Goal: Information Seeking & Learning: Find specific fact

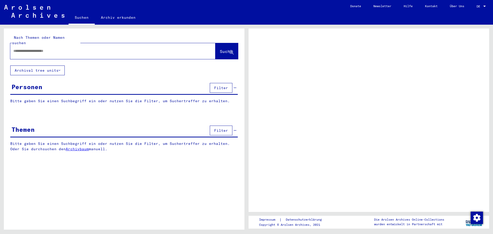
click at [51, 48] on input "text" at bounding box center [108, 50] width 190 height 5
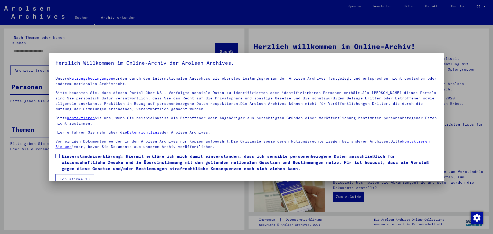
click at [56, 158] on label "Einverständniserklärung: Hiermit erkläre ich mich damit einverstanden, dass ich…" at bounding box center [246, 162] width 382 height 18
click at [78, 176] on button "Ich stimme zu" at bounding box center [74, 179] width 39 height 10
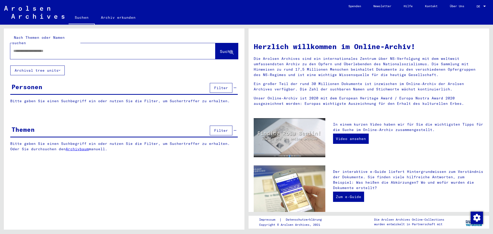
click at [32, 49] on div at bounding box center [105, 51] width 190 height 12
click at [41, 48] on input "text" at bounding box center [106, 50] width 187 height 5
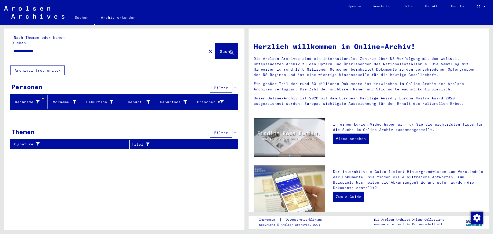
click at [25, 48] on input "**********" at bounding box center [106, 50] width 187 height 5
type input "**********"
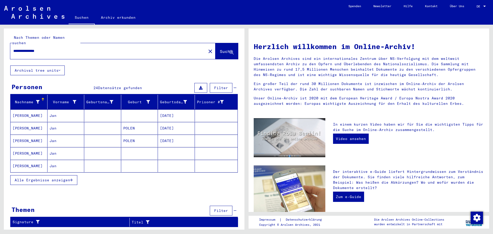
click at [59, 178] on span "Alle Ergebnisse anzeigen" at bounding box center [42, 180] width 55 height 5
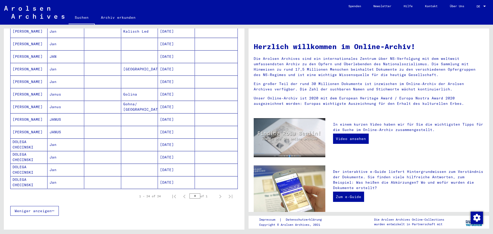
scroll to position [231, 0]
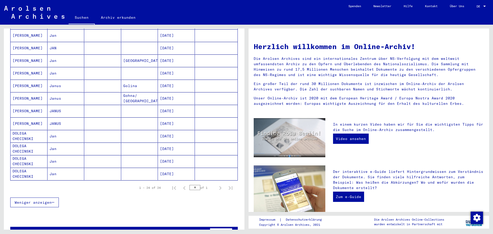
click at [67, 80] on mat-cell "Janus" at bounding box center [65, 86] width 37 height 12
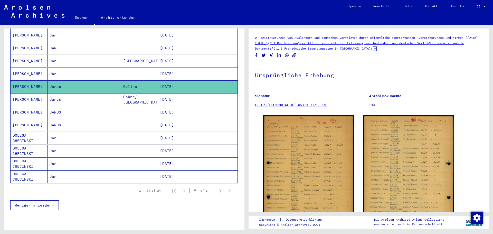
click at [93, 93] on mat-cell at bounding box center [102, 99] width 37 height 13
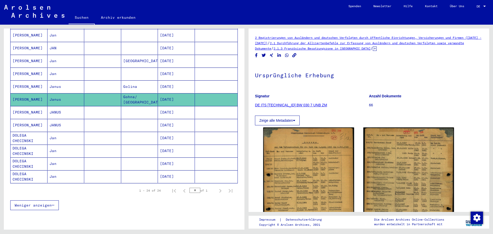
click at [84, 111] on mat-cell at bounding box center [102, 112] width 37 height 13
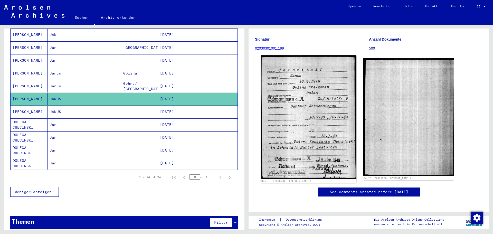
scroll to position [77, 0]
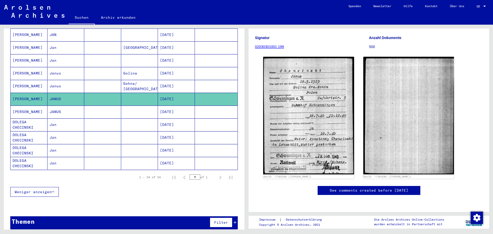
click at [82, 105] on mat-cell "JANUS" at bounding box center [65, 111] width 37 height 13
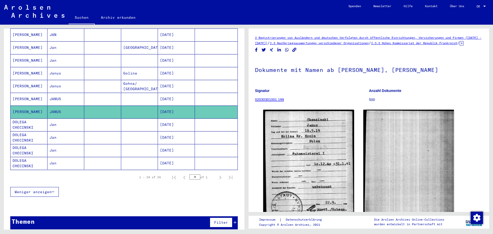
click at [92, 94] on mat-cell at bounding box center [102, 99] width 37 height 13
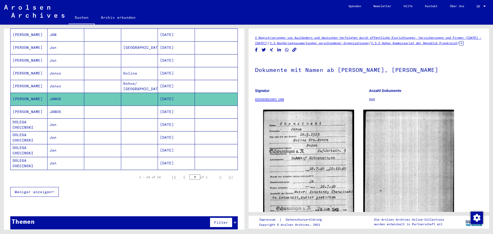
click at [114, 93] on mat-cell at bounding box center [102, 99] width 37 height 13
click at [105, 107] on mat-cell at bounding box center [102, 111] width 37 height 13
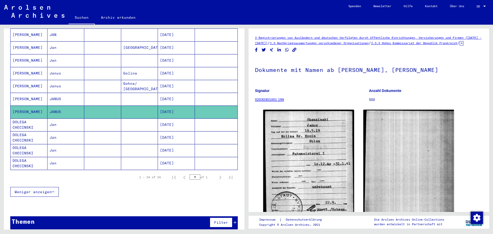
click at [97, 95] on mat-cell at bounding box center [102, 99] width 37 height 13
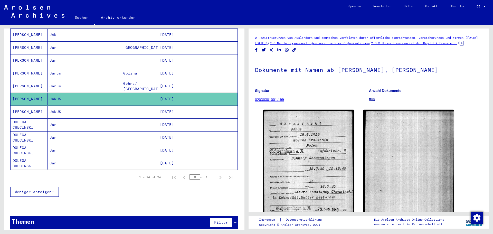
click at [132, 109] on mat-cell at bounding box center [139, 111] width 37 height 13
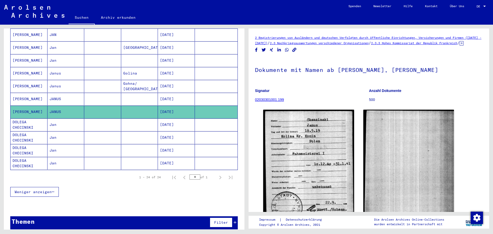
click at [108, 118] on mat-cell at bounding box center [102, 124] width 37 height 13
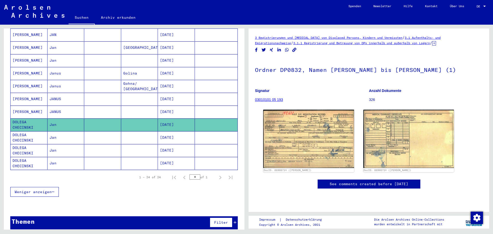
click at [109, 96] on mat-cell at bounding box center [102, 99] width 37 height 13
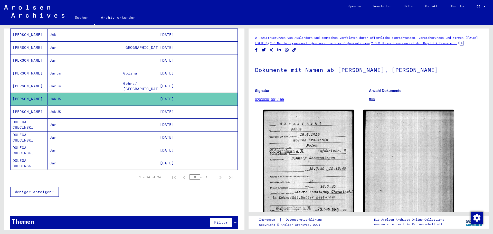
click at [113, 105] on mat-cell at bounding box center [102, 111] width 37 height 13
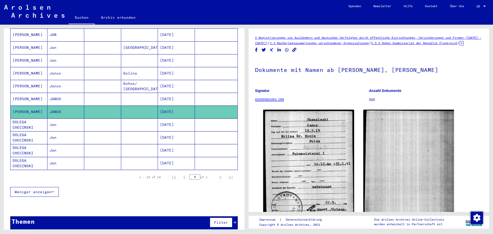
click at [116, 80] on mat-cell at bounding box center [102, 86] width 37 height 13
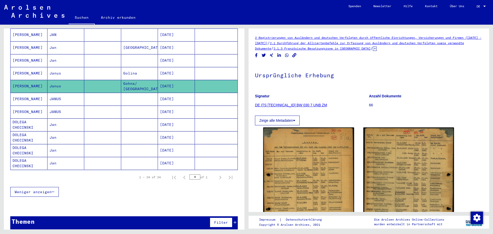
click at [117, 69] on mat-cell at bounding box center [102, 73] width 37 height 13
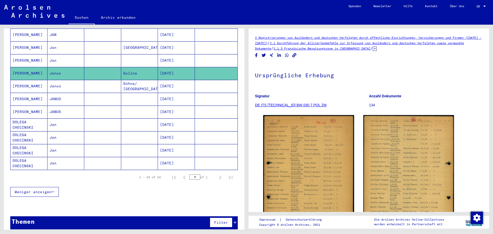
click at [166, 80] on mat-cell "[DATE]" at bounding box center [176, 86] width 37 height 13
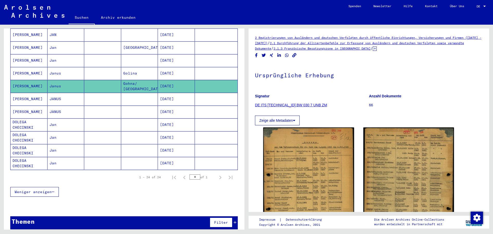
click at [153, 67] on mat-cell "Golina" at bounding box center [139, 73] width 37 height 13
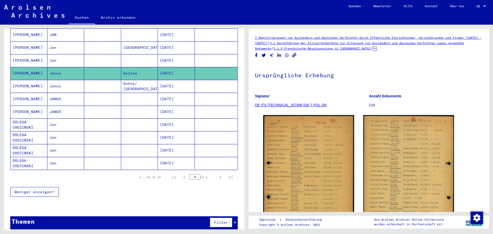
click at [134, 82] on mat-cell "Gohna/ [GEOGRAPHIC_DATA]" at bounding box center [139, 86] width 37 height 13
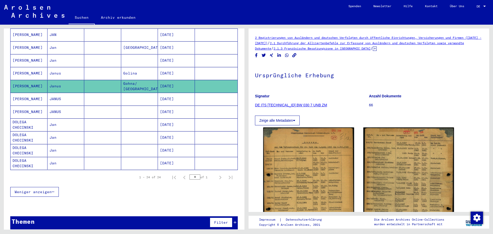
click at [132, 93] on mat-cell at bounding box center [139, 99] width 37 height 13
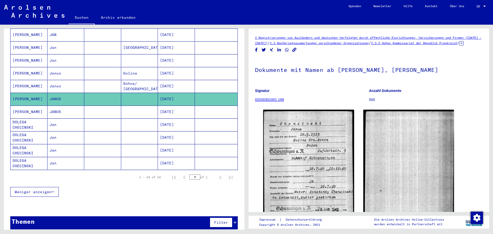
click at [133, 108] on mat-cell at bounding box center [139, 111] width 37 height 13
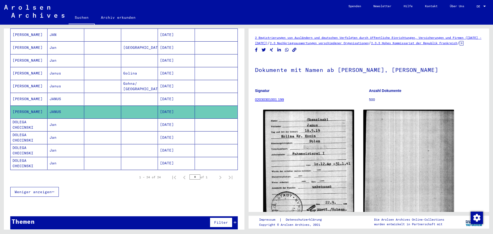
click at [133, 68] on mat-cell "Golina" at bounding box center [139, 73] width 37 height 13
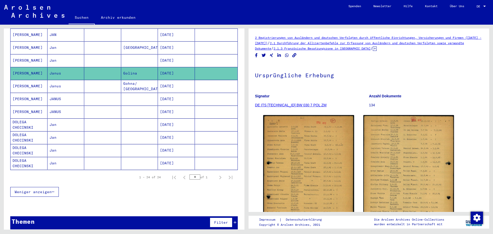
click at [136, 80] on mat-cell "Gohna/ [GEOGRAPHIC_DATA]" at bounding box center [139, 86] width 37 height 13
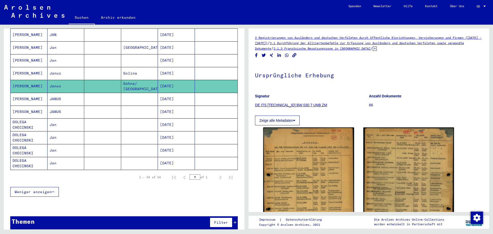
click at [138, 93] on mat-cell at bounding box center [139, 99] width 37 height 13
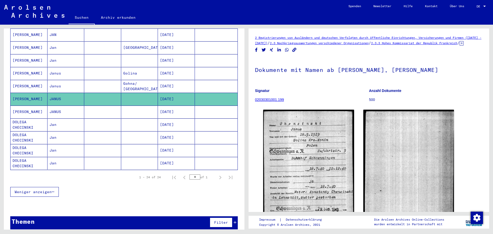
click at [132, 105] on mat-cell at bounding box center [139, 111] width 37 height 13
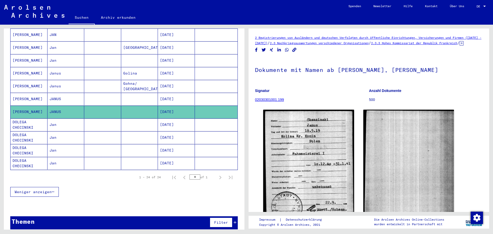
click at [130, 67] on mat-cell "Golina" at bounding box center [139, 73] width 37 height 13
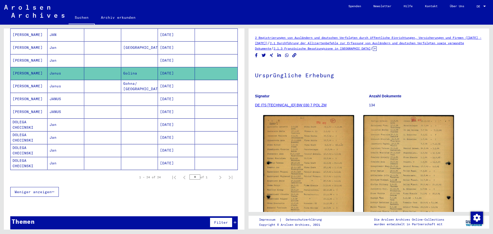
drag, startPoint x: 106, startPoint y: 78, endPoint x: 109, endPoint y: 75, distance: 3.5
click at [106, 80] on mat-cell at bounding box center [102, 86] width 37 height 13
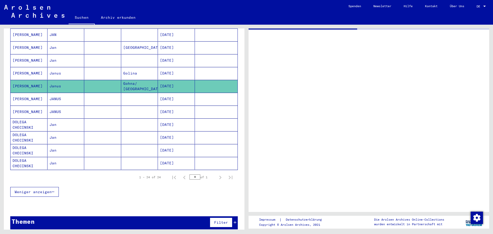
click at [116, 69] on mat-cell at bounding box center [102, 73] width 37 height 13
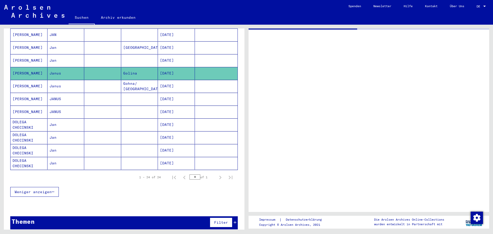
click at [141, 93] on mat-cell at bounding box center [139, 99] width 37 height 13
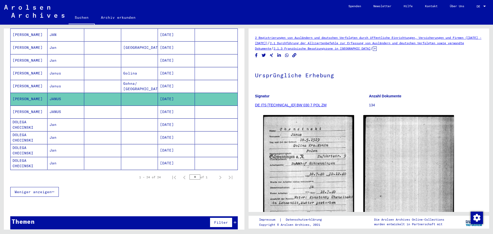
click at [128, 80] on mat-cell "Gohna/ [GEOGRAPHIC_DATA]" at bounding box center [139, 86] width 37 height 13
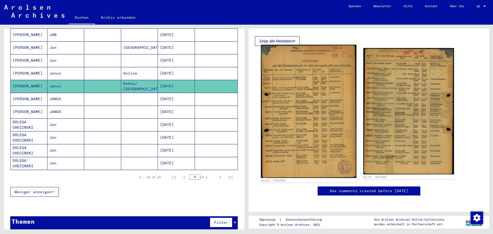
scroll to position [51, 0]
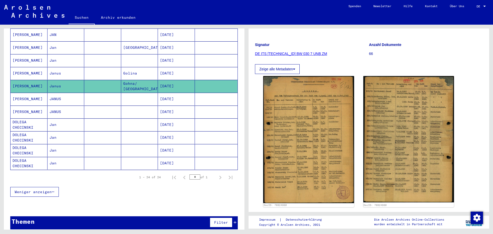
click at [166, 67] on mat-cell "[DATE]" at bounding box center [176, 73] width 37 height 13
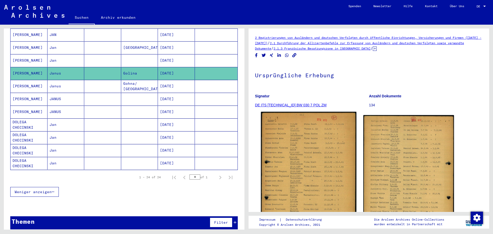
click at [295, 152] on img at bounding box center [308, 179] width 95 height 134
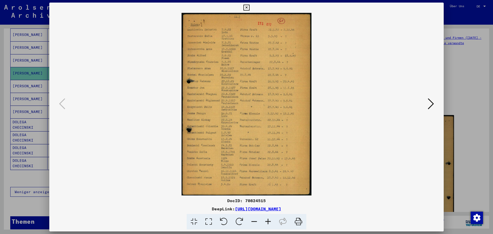
click at [429, 104] on icon at bounding box center [431, 104] width 6 height 12
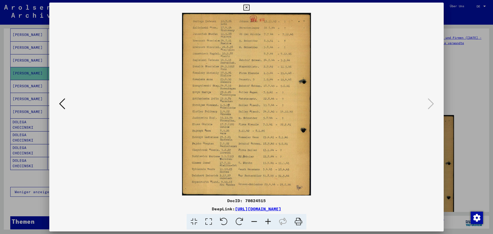
click at [61, 105] on icon at bounding box center [62, 104] width 6 height 12
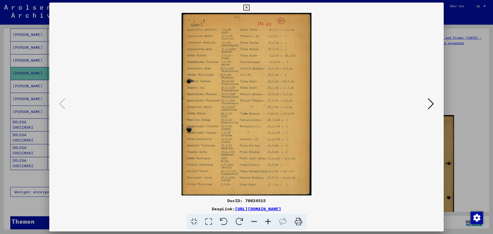
drag, startPoint x: 338, startPoint y: 208, endPoint x: 182, endPoint y: 209, distance: 156.1
click at [182, 209] on div "DeepLink: [URL][DOMAIN_NAME]" at bounding box center [246, 209] width 394 height 6
copy link "[URL][DOMAIN_NAME]"
click at [448, 73] on div at bounding box center [246, 117] width 493 height 234
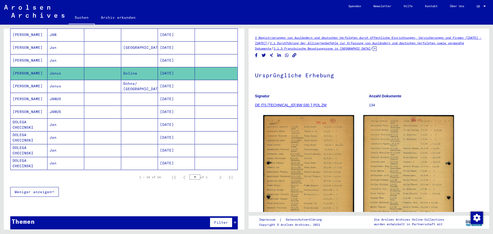
click at [136, 80] on mat-cell "Gohna/ [GEOGRAPHIC_DATA]" at bounding box center [139, 86] width 37 height 13
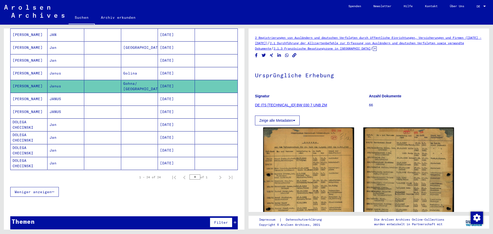
click at [139, 93] on mat-cell at bounding box center [139, 99] width 37 height 13
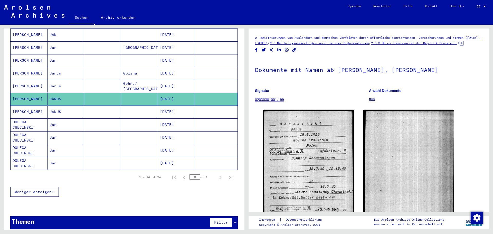
click at [133, 67] on mat-cell "Golina" at bounding box center [139, 73] width 37 height 13
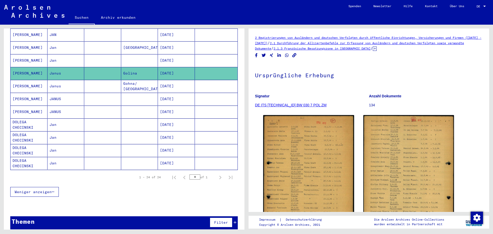
click at [135, 80] on mat-cell "Gohna/ [GEOGRAPHIC_DATA]" at bounding box center [139, 86] width 37 height 13
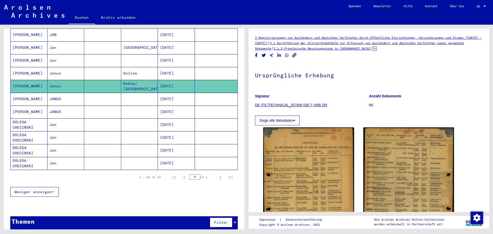
click at [132, 95] on mat-cell at bounding box center [139, 99] width 37 height 13
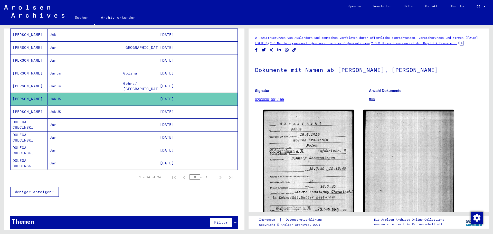
click at [135, 107] on mat-cell at bounding box center [139, 111] width 37 height 13
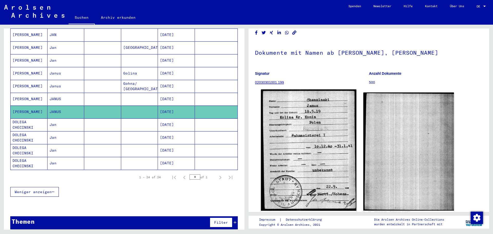
scroll to position [26, 0]
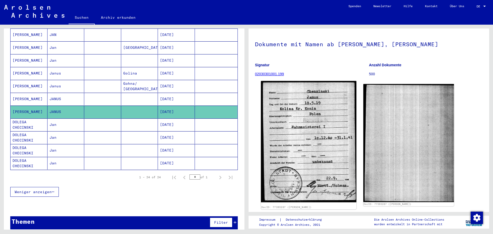
click at [321, 108] on img at bounding box center [308, 141] width 95 height 121
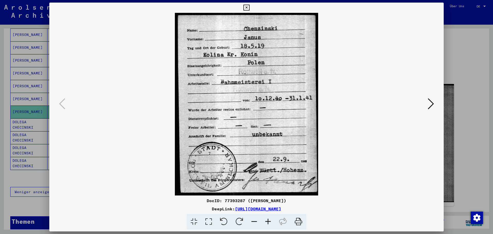
drag, startPoint x: 339, startPoint y: 208, endPoint x: 180, endPoint y: 210, distance: 158.4
click at [180, 210] on div "DeepLink: [URL][DOMAIN_NAME]" at bounding box center [246, 209] width 394 height 6
copy link "[URL][DOMAIN_NAME]"
click at [429, 103] on icon at bounding box center [431, 104] width 6 height 12
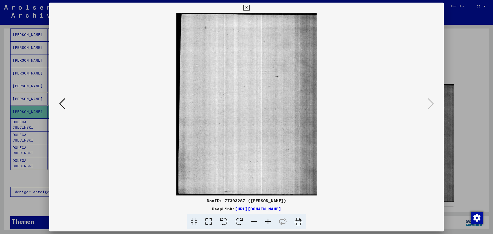
click at [65, 104] on button at bounding box center [61, 104] width 9 height 15
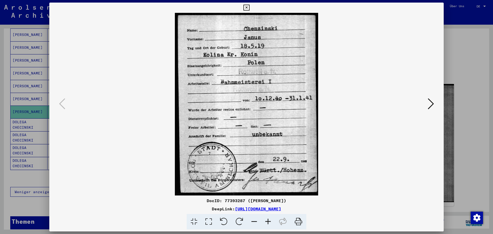
click at [430, 101] on icon at bounding box center [431, 104] width 6 height 12
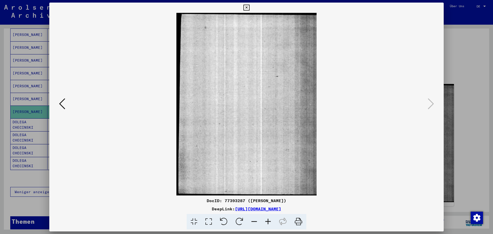
click at [448, 83] on div at bounding box center [246, 117] width 493 height 234
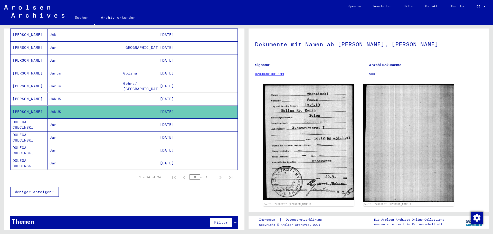
click at [137, 95] on mat-cell at bounding box center [139, 99] width 37 height 13
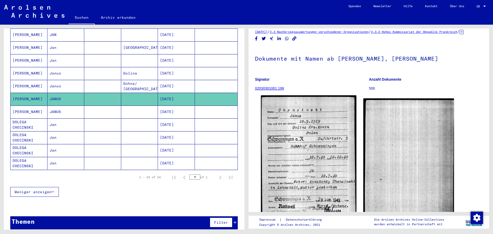
scroll to position [26, 0]
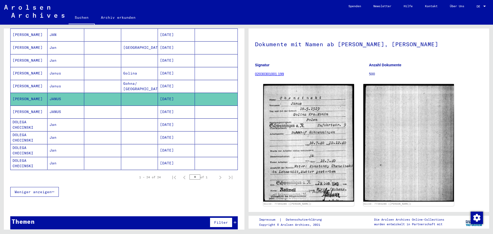
click at [134, 68] on mat-cell "Golina" at bounding box center [139, 73] width 37 height 13
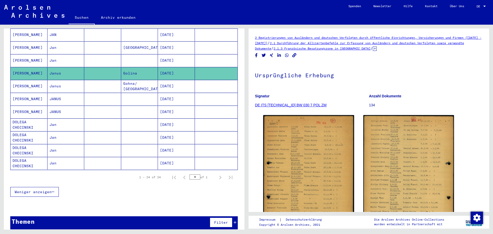
click at [141, 81] on mat-cell "Gohna/ [GEOGRAPHIC_DATA]" at bounding box center [139, 86] width 37 height 13
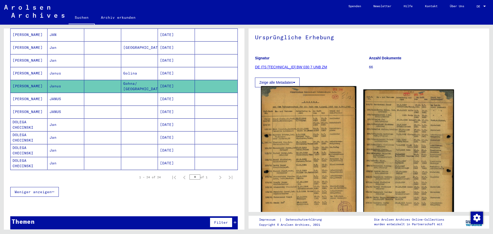
scroll to position [51, 0]
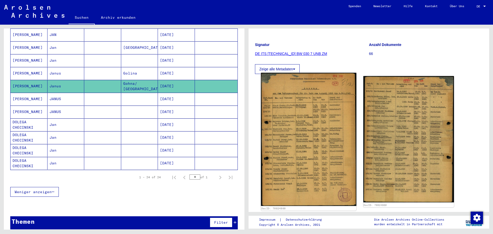
click at [289, 140] on img at bounding box center [308, 139] width 95 height 133
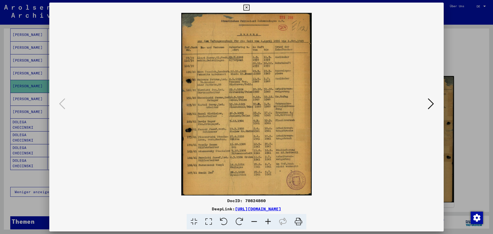
click at [448, 8] on div at bounding box center [246, 117] width 493 height 234
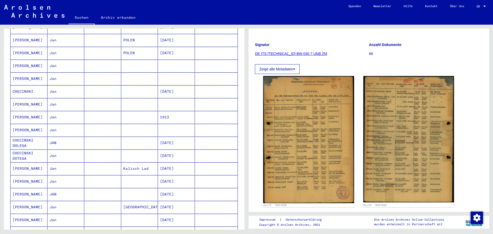
scroll to position [0, 0]
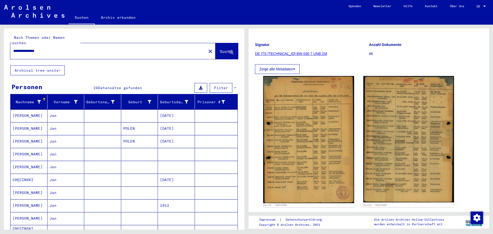
click at [205, 47] on button "close" at bounding box center [210, 51] width 10 height 10
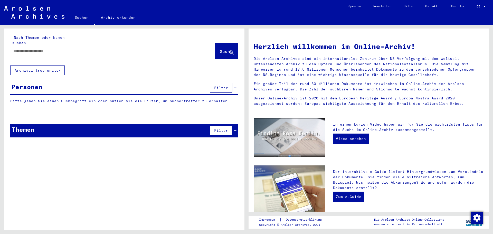
click at [158, 51] on div at bounding box center [105, 51] width 190 height 12
click at [145, 49] on div at bounding box center [105, 51] width 190 height 12
click at [47, 48] on input "text" at bounding box center [106, 50] width 187 height 5
type input "**********"
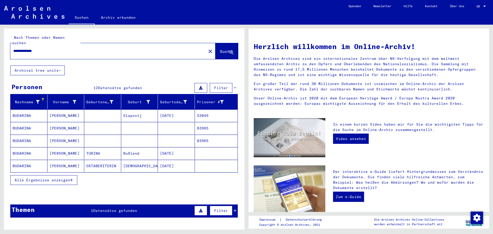
click at [109, 112] on mat-cell at bounding box center [102, 115] width 37 height 12
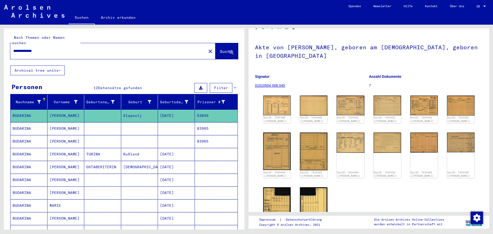
scroll to position [51, 0]
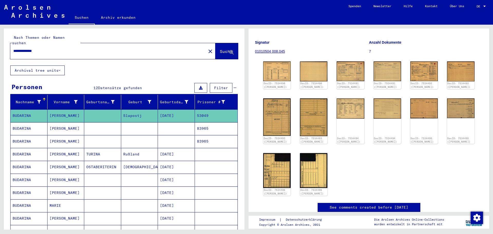
click at [137, 124] on mat-cell at bounding box center [139, 128] width 37 height 13
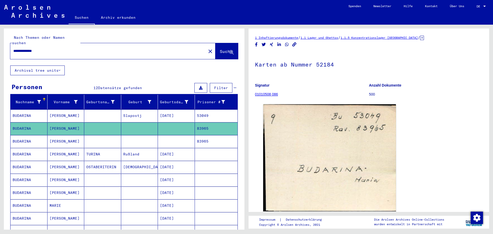
click at [146, 137] on mat-cell at bounding box center [139, 141] width 37 height 13
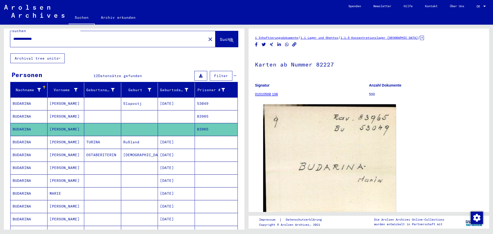
scroll to position [26, 0]
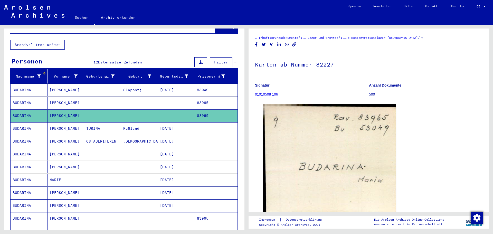
click at [166, 86] on mat-cell "[DATE]" at bounding box center [176, 90] width 37 height 13
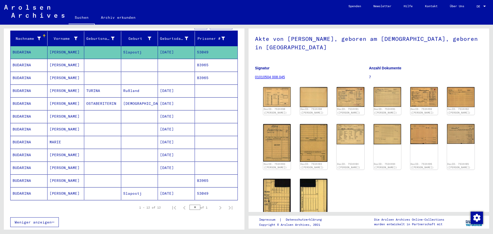
scroll to position [77, 0]
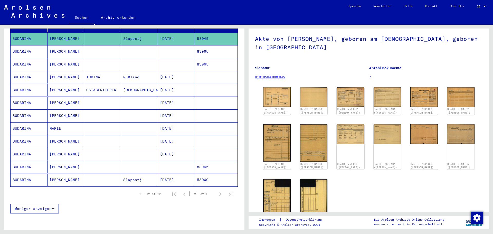
click at [121, 97] on mat-cell at bounding box center [139, 103] width 37 height 13
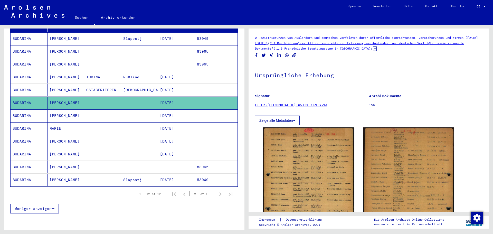
click at [154, 109] on mat-cell at bounding box center [139, 115] width 37 height 13
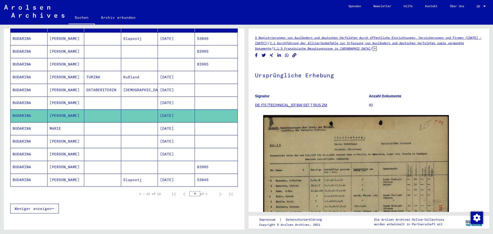
click at [154, 122] on mat-cell at bounding box center [139, 128] width 37 height 13
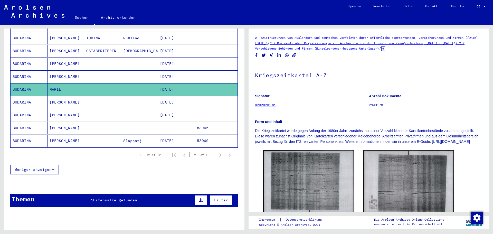
scroll to position [128, 0]
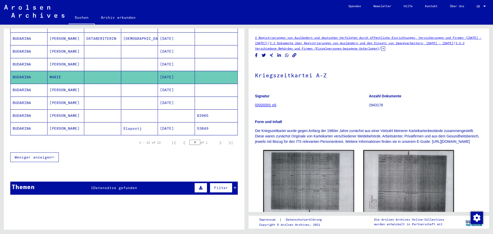
click at [146, 85] on mat-cell at bounding box center [139, 90] width 37 height 13
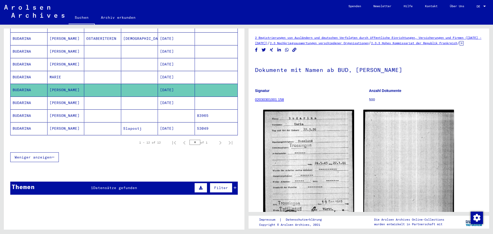
click at [133, 97] on mat-cell at bounding box center [139, 103] width 37 height 13
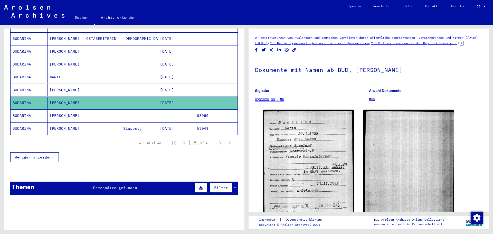
click at [133, 102] on mat-cell at bounding box center [139, 103] width 37 height 13
click at [130, 110] on mat-cell at bounding box center [139, 115] width 37 height 13
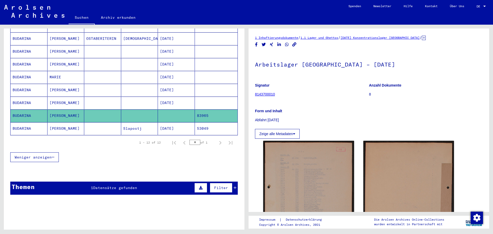
click at [146, 122] on mat-cell "Slapostj" at bounding box center [139, 128] width 37 height 13
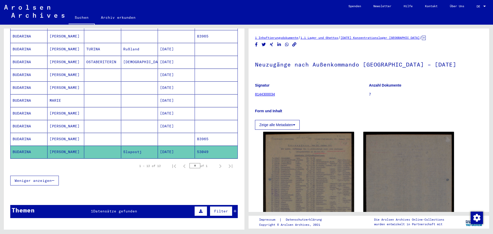
scroll to position [51, 0]
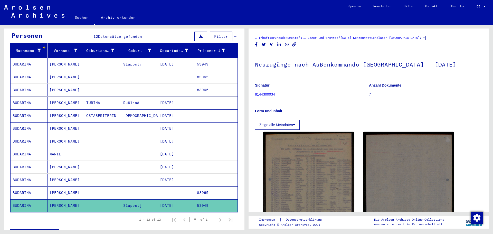
click at [107, 59] on mat-cell at bounding box center [102, 64] width 37 height 13
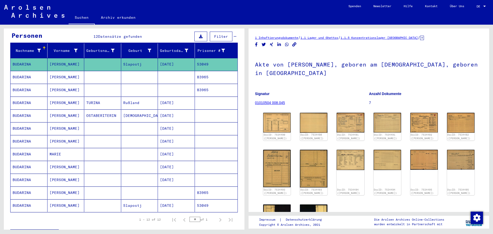
click at [105, 75] on mat-cell at bounding box center [102, 77] width 37 height 13
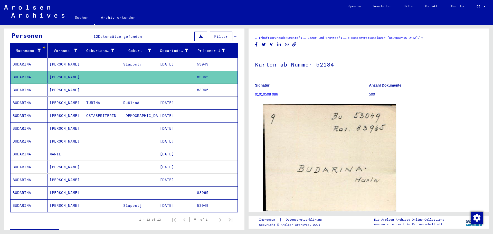
click at [105, 85] on mat-cell at bounding box center [102, 90] width 37 height 13
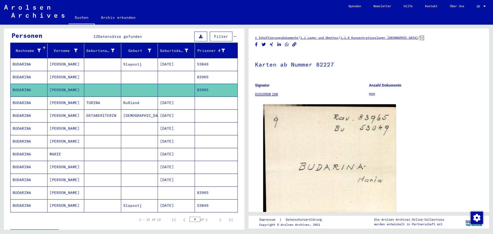
click at [107, 97] on mat-cell "TURINA" at bounding box center [102, 103] width 37 height 13
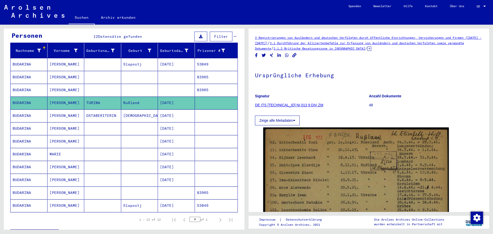
click at [108, 103] on mat-cell "TURINA" at bounding box center [102, 103] width 37 height 13
click at [104, 109] on mat-cell "OSTABERITERIN" at bounding box center [102, 115] width 37 height 13
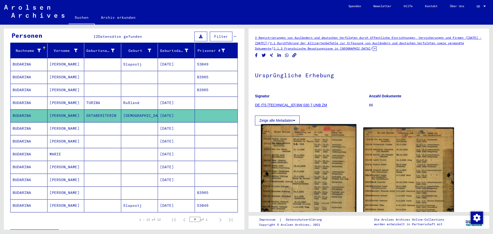
click at [304, 148] on img at bounding box center [308, 191] width 95 height 134
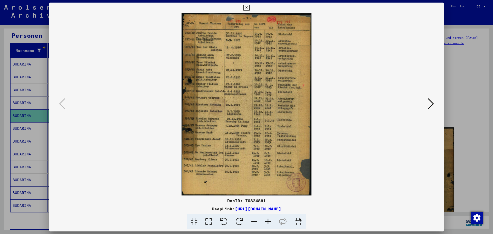
click at [429, 99] on icon at bounding box center [431, 104] width 6 height 12
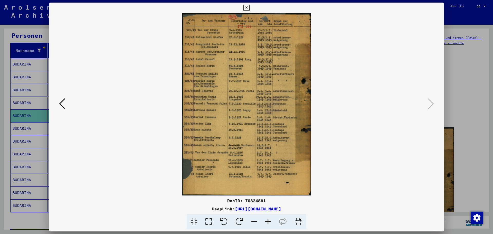
drag, startPoint x: 338, startPoint y: 210, endPoint x: 184, endPoint y: 204, distance: 154.6
click at [181, 205] on div "DocID: 70824861 DeepLink: [URL][DOMAIN_NAME]" at bounding box center [246, 213] width 394 height 32
copy link "[URL][DOMAIN_NAME]"
click at [448, 91] on div at bounding box center [246, 117] width 493 height 234
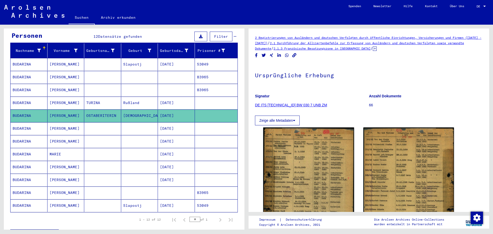
click at [115, 127] on mat-cell at bounding box center [102, 128] width 37 height 13
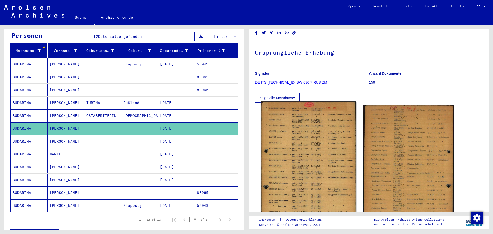
scroll to position [51, 0]
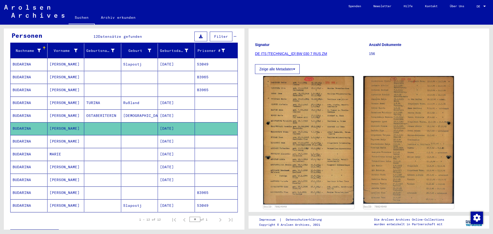
click at [132, 138] on mat-cell at bounding box center [139, 141] width 37 height 13
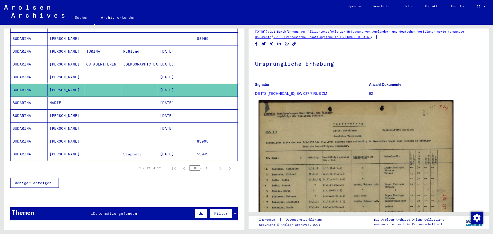
scroll to position [26, 0]
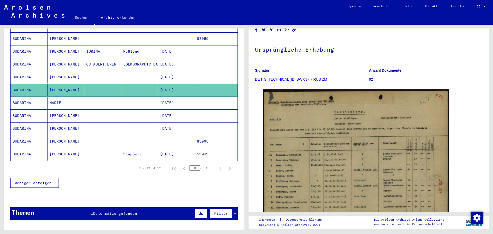
click at [123, 97] on mat-cell at bounding box center [139, 103] width 37 height 13
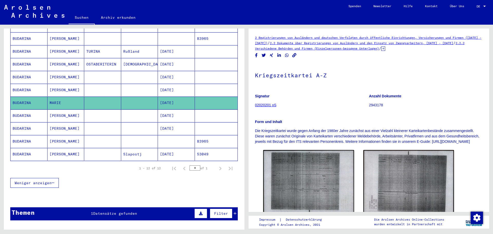
click at [136, 110] on mat-cell at bounding box center [139, 115] width 37 height 13
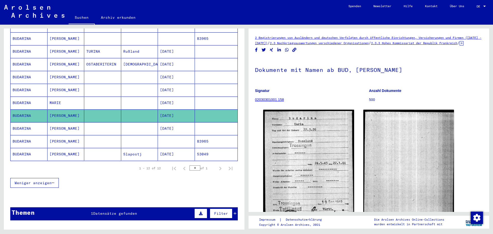
click at [138, 122] on mat-cell at bounding box center [139, 128] width 37 height 13
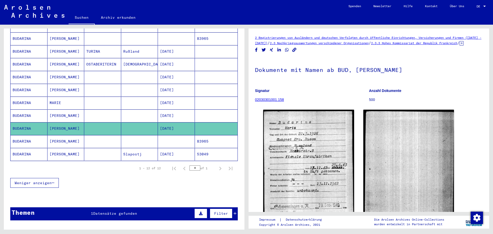
click at [142, 109] on mat-cell at bounding box center [139, 115] width 37 height 13
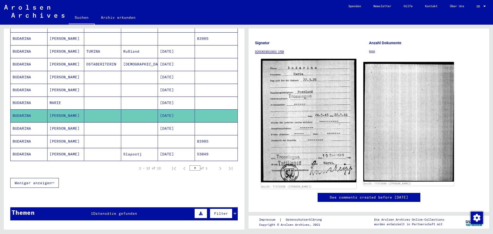
scroll to position [51, 0]
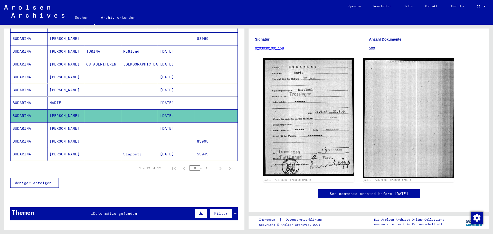
click at [158, 124] on mat-cell "[DATE]" at bounding box center [176, 128] width 37 height 13
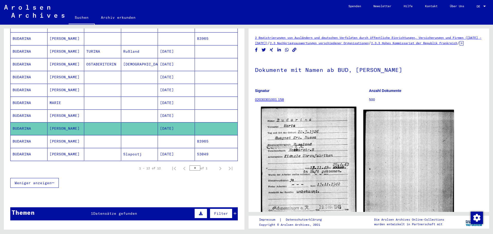
scroll to position [26, 0]
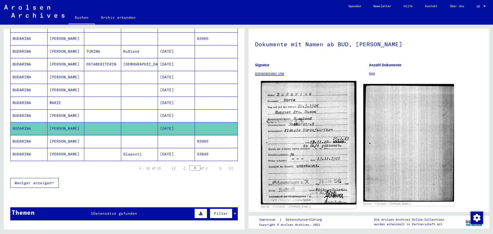
click at [328, 137] on img at bounding box center [308, 142] width 95 height 123
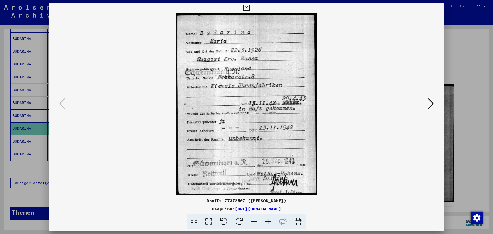
drag, startPoint x: 339, startPoint y: 209, endPoint x: 182, endPoint y: 211, distance: 156.6
click at [182, 211] on div "DeepLink: [URL][DOMAIN_NAME]" at bounding box center [246, 209] width 394 height 6
copy link "[URL][DOMAIN_NAME]"
click at [448, 90] on div at bounding box center [246, 117] width 493 height 234
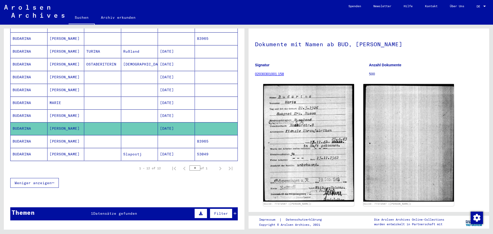
click at [129, 109] on mat-cell at bounding box center [139, 115] width 37 height 13
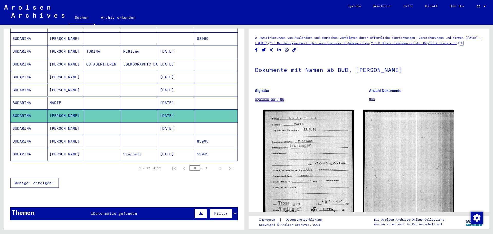
click at [127, 97] on mat-cell at bounding box center [139, 103] width 37 height 13
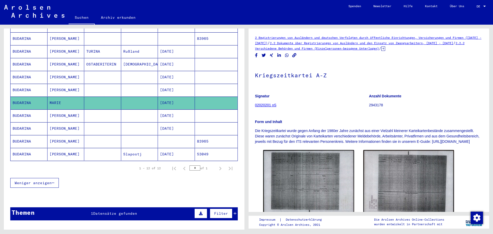
click at [117, 84] on mat-cell at bounding box center [102, 90] width 37 height 13
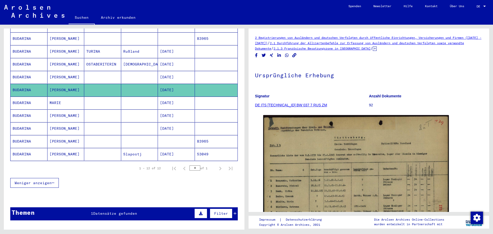
click at [119, 75] on mat-cell at bounding box center [102, 77] width 37 height 13
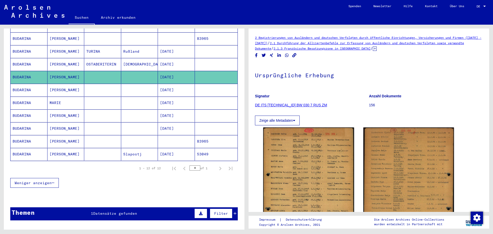
click at [103, 51] on mat-cell "TURINA" at bounding box center [102, 51] width 37 height 13
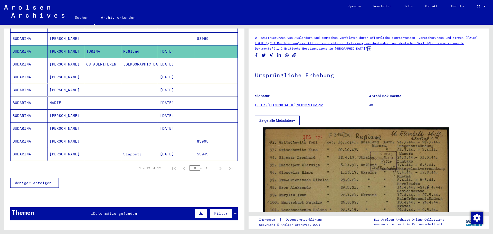
click at [101, 58] on mat-cell "OSTABERITERIN" at bounding box center [102, 64] width 37 height 13
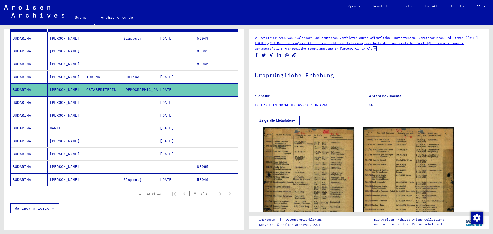
scroll to position [77, 0]
click at [104, 60] on mat-cell at bounding box center [102, 64] width 37 height 13
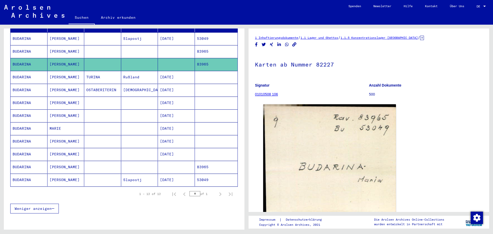
click at [104, 50] on mat-cell at bounding box center [102, 51] width 37 height 13
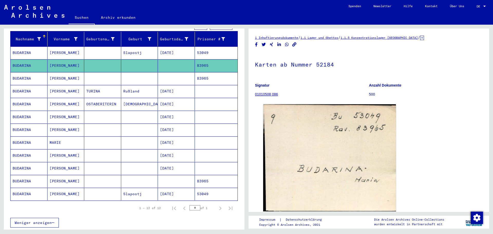
scroll to position [51, 0]
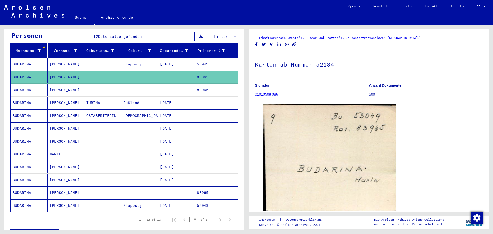
click at [106, 61] on mat-cell at bounding box center [102, 64] width 37 height 13
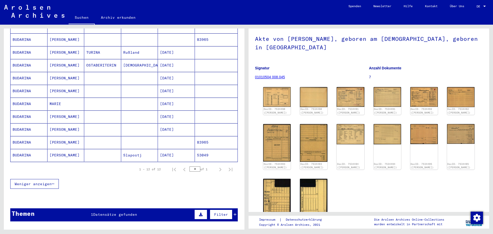
scroll to position [103, 0]
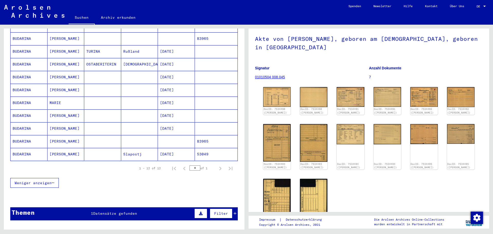
click at [121, 135] on mat-cell at bounding box center [139, 141] width 37 height 13
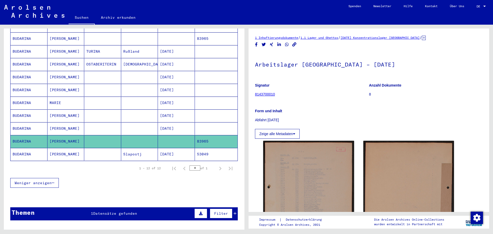
click at [132, 124] on mat-cell at bounding box center [139, 128] width 37 height 13
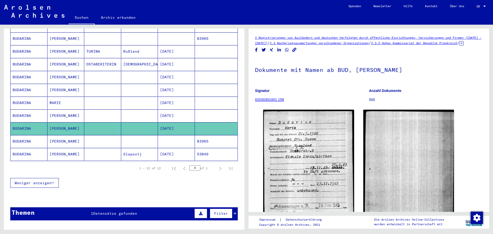
click at [137, 140] on mat-cell at bounding box center [139, 141] width 37 height 13
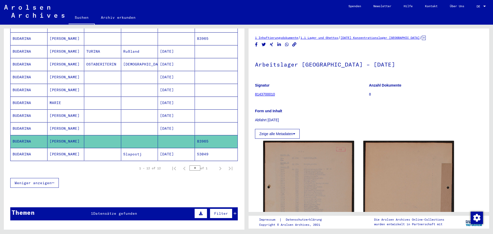
click at [133, 148] on mat-cell "Slapostj" at bounding box center [139, 154] width 37 height 13
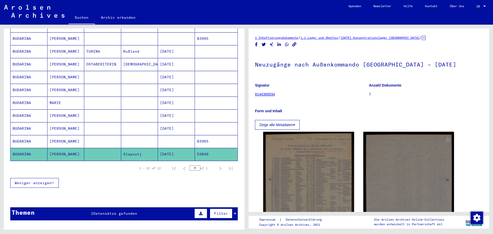
click at [121, 123] on mat-cell at bounding box center [139, 128] width 37 height 13
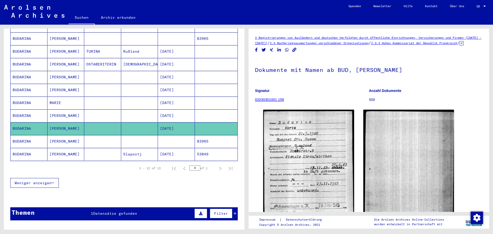
click at [115, 112] on mat-cell at bounding box center [102, 115] width 37 height 13
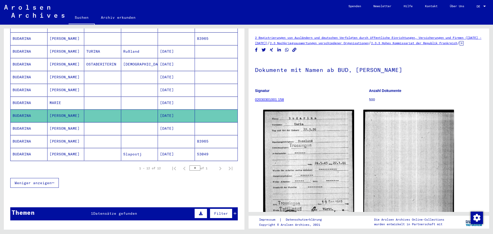
click at [113, 98] on mat-cell at bounding box center [102, 103] width 37 height 13
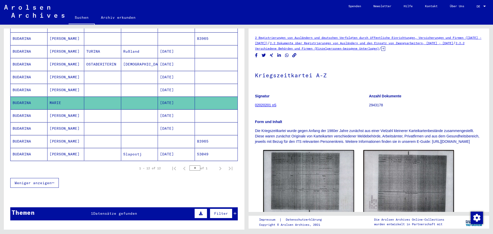
click at [113, 85] on mat-cell at bounding box center [102, 90] width 37 height 13
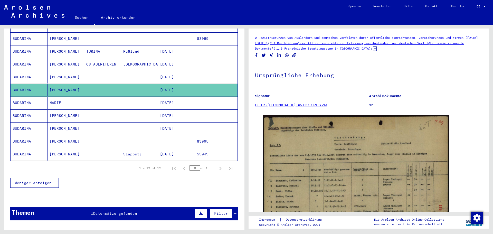
click at [121, 97] on mat-cell at bounding box center [139, 103] width 37 height 13
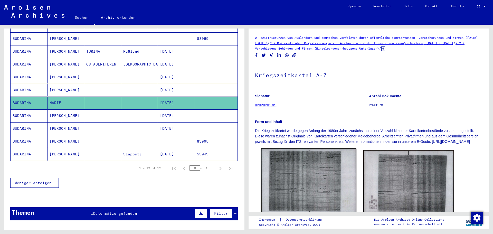
click at [299, 169] on img at bounding box center [308, 182] width 95 height 68
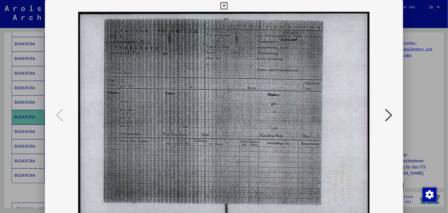
scroll to position [103, 0]
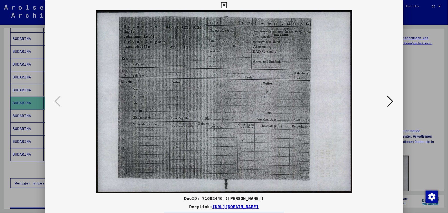
click at [390, 102] on icon at bounding box center [390, 101] width 6 height 12
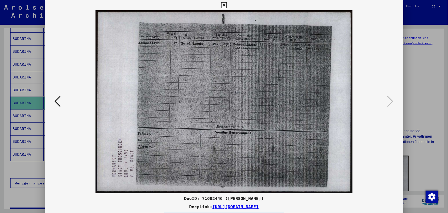
click at [60, 103] on icon at bounding box center [58, 101] width 6 height 12
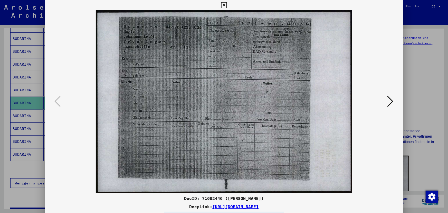
drag, startPoint x: 323, startPoint y: 206, endPoint x: 158, endPoint y: 208, distance: 165.3
click at [158, 208] on div "DeepLink: [URL][DOMAIN_NAME]" at bounding box center [224, 206] width 358 height 6
copy link "[URL][DOMAIN_NAME]"
click at [391, 99] on icon at bounding box center [390, 101] width 6 height 12
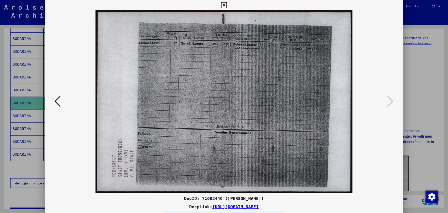
click at [321, 208] on div "DeepLink: [URL][DOMAIN_NAME]" at bounding box center [224, 206] width 358 height 6
drag, startPoint x: 315, startPoint y: 206, endPoint x: 159, endPoint y: 208, distance: 156.1
click at [159, 208] on div "DeepLink: [URL][DOMAIN_NAME]" at bounding box center [224, 206] width 358 height 6
copy link "[URL][DOMAIN_NAME]"
click at [61, 100] on button at bounding box center [57, 101] width 9 height 15
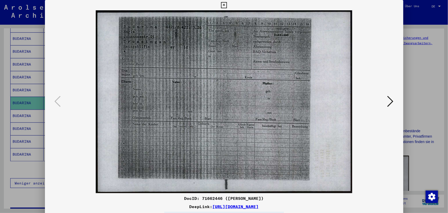
click at [392, 101] on icon at bounding box center [390, 101] width 6 height 12
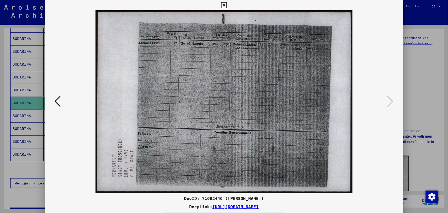
click at [414, 99] on div at bounding box center [224, 106] width 448 height 213
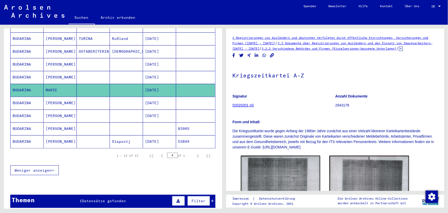
scroll to position [126, 0]
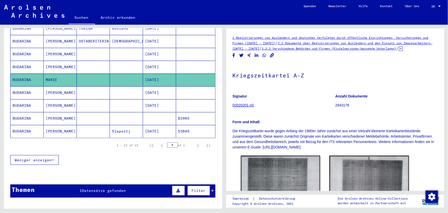
click at [138, 88] on mat-cell at bounding box center [126, 92] width 33 height 13
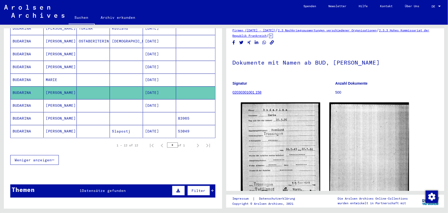
scroll to position [23, 0]
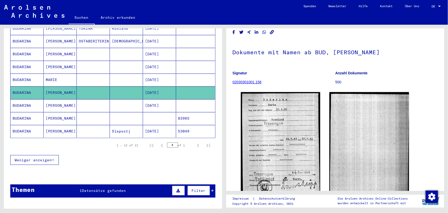
click at [136, 101] on mat-cell at bounding box center [126, 105] width 33 height 13
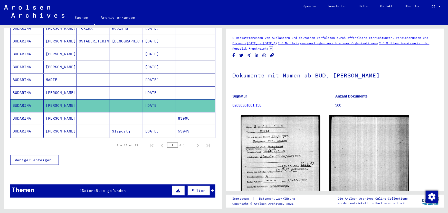
click at [135, 112] on mat-cell at bounding box center [126, 118] width 33 height 13
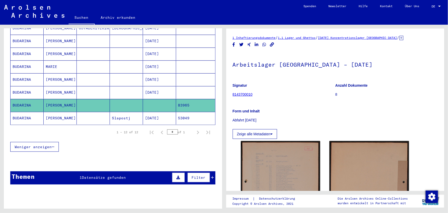
scroll to position [149, 0]
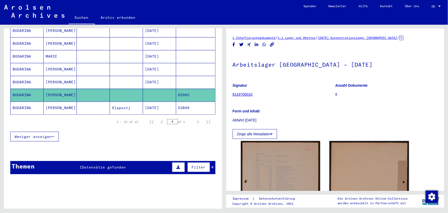
click at [146, 101] on mat-cell "[DATE]" at bounding box center [159, 107] width 33 height 13
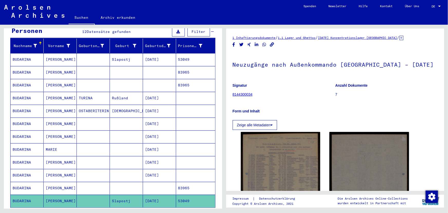
scroll to position [56, 0]
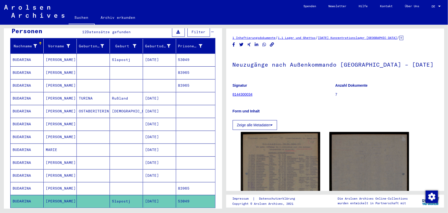
click at [122, 79] on mat-cell at bounding box center [126, 85] width 33 height 13
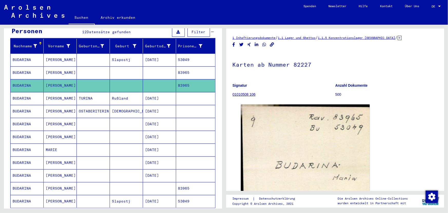
click at [117, 67] on mat-cell at bounding box center [126, 72] width 33 height 13
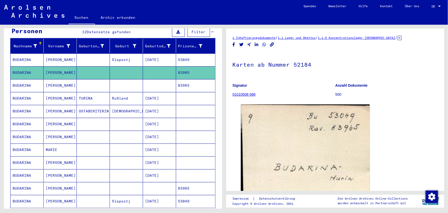
click at [117, 56] on mat-cell "Slapostj" at bounding box center [126, 59] width 33 height 13
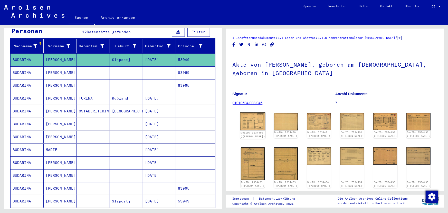
click at [246, 126] on img at bounding box center [252, 121] width 25 height 18
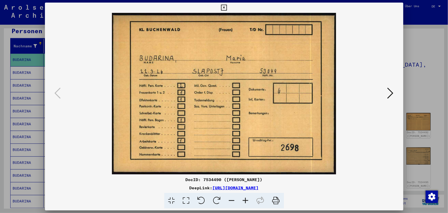
click at [385, 93] on img at bounding box center [223, 93] width 323 height 161
click at [388, 93] on icon at bounding box center [390, 93] width 6 height 12
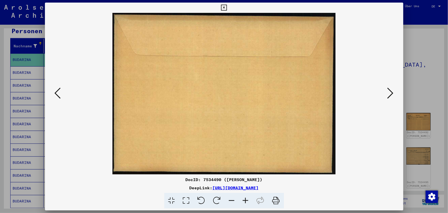
click at [390, 94] on icon at bounding box center [390, 93] width 6 height 12
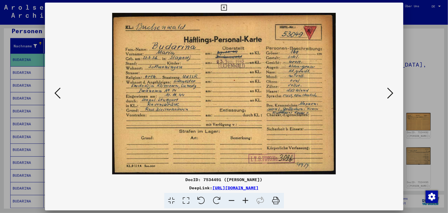
click at [389, 93] on icon at bounding box center [390, 93] width 6 height 12
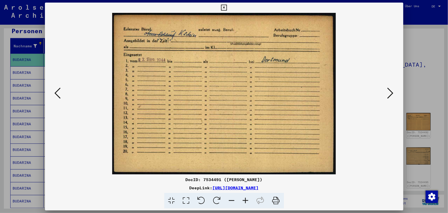
click at [389, 93] on icon at bounding box center [390, 93] width 6 height 12
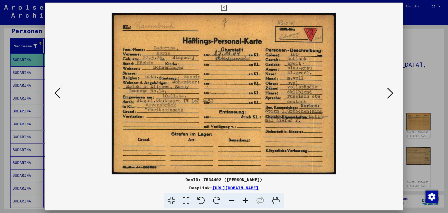
click at [389, 92] on icon at bounding box center [390, 93] width 6 height 12
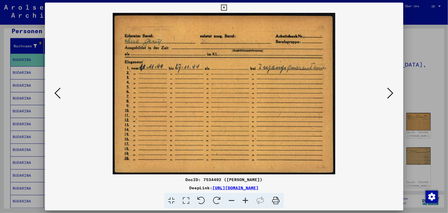
click at [389, 92] on icon at bounding box center [390, 93] width 6 height 12
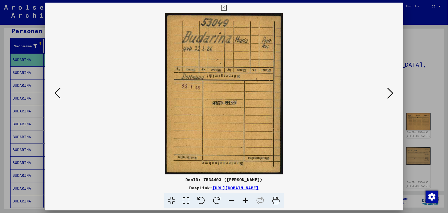
click at [389, 92] on icon at bounding box center [390, 93] width 6 height 12
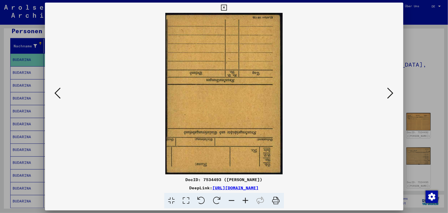
click at [390, 92] on icon at bounding box center [390, 93] width 6 height 12
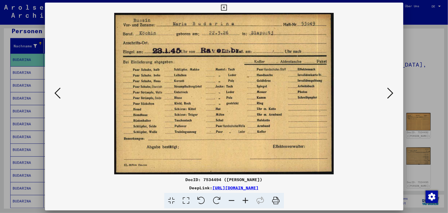
click at [390, 92] on icon at bounding box center [390, 93] width 6 height 12
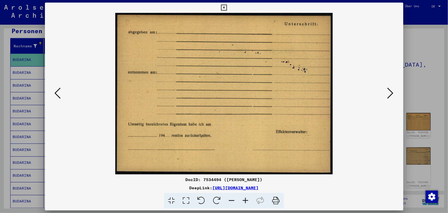
click at [390, 92] on icon at bounding box center [390, 93] width 6 height 12
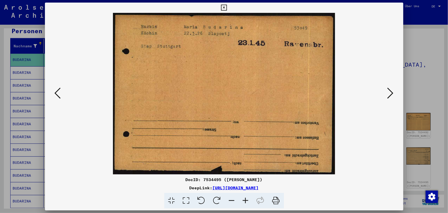
click at [390, 92] on icon at bounding box center [390, 93] width 6 height 12
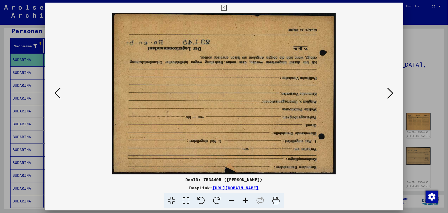
click at [390, 92] on icon at bounding box center [390, 93] width 6 height 12
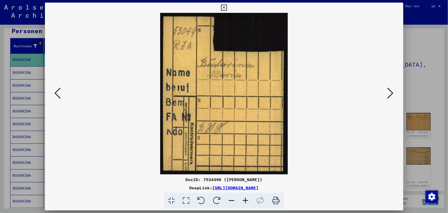
click at [390, 92] on icon at bounding box center [390, 93] width 6 height 12
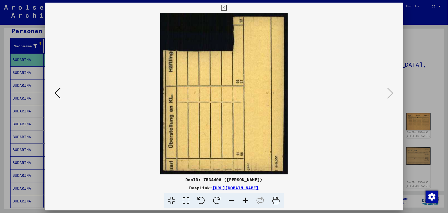
click at [56, 92] on icon at bounding box center [58, 93] width 6 height 12
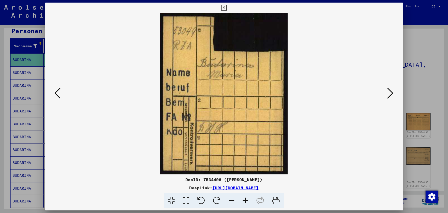
click at [56, 92] on icon at bounding box center [58, 93] width 6 height 12
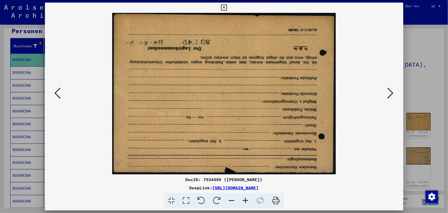
click at [56, 92] on icon at bounding box center [58, 93] width 6 height 12
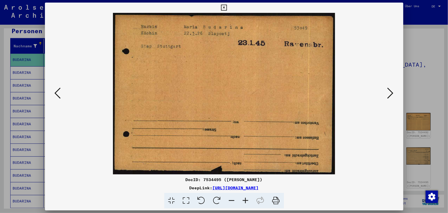
click at [55, 93] on icon at bounding box center [58, 93] width 6 height 12
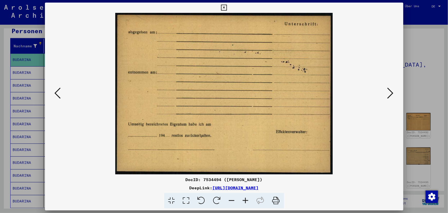
click at [56, 93] on icon at bounding box center [58, 93] width 6 height 12
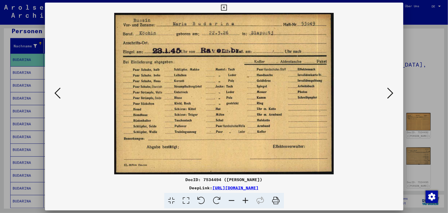
click at [56, 93] on icon at bounding box center [58, 93] width 6 height 12
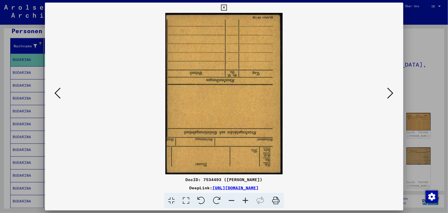
click at [57, 94] on icon at bounding box center [58, 93] width 6 height 12
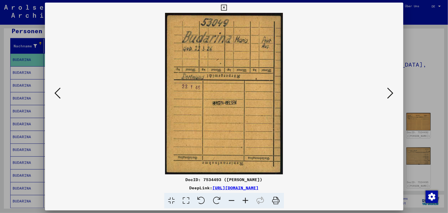
click at [60, 94] on icon at bounding box center [58, 93] width 6 height 12
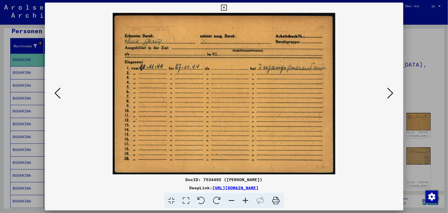
click at [59, 93] on icon at bounding box center [58, 93] width 6 height 12
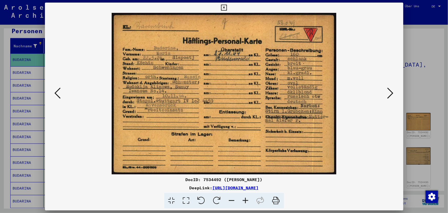
click at [58, 90] on icon at bounding box center [58, 93] width 6 height 12
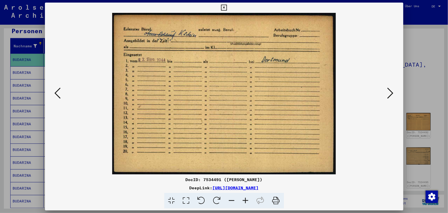
click at [58, 90] on icon at bounding box center [58, 93] width 6 height 12
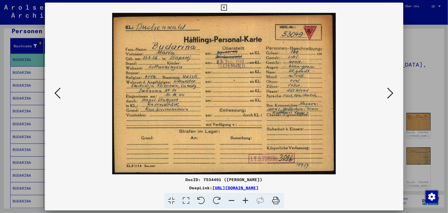
click at [57, 89] on icon at bounding box center [58, 93] width 6 height 12
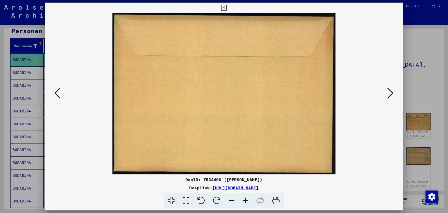
click at [387, 92] on button at bounding box center [390, 93] width 9 height 15
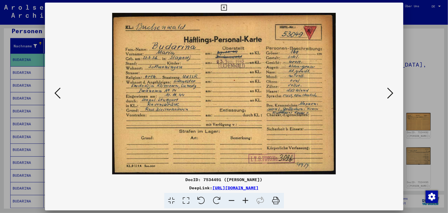
click at [388, 92] on icon at bounding box center [390, 93] width 6 height 12
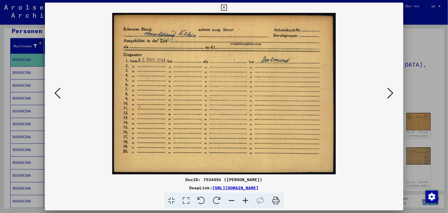
click at [61, 91] on button at bounding box center [57, 93] width 9 height 15
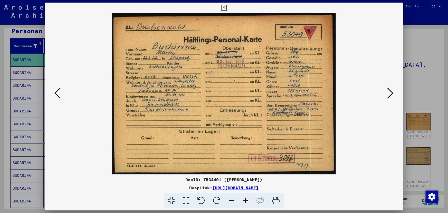
drag, startPoint x: 305, startPoint y: 188, endPoint x: 161, endPoint y: 189, distance: 144.8
click at [161, 189] on div "DeepLink: [URL][DOMAIN_NAME]" at bounding box center [224, 187] width 358 height 6
copy link "[URL][DOMAIN_NAME]"
click at [387, 92] on icon at bounding box center [390, 93] width 6 height 12
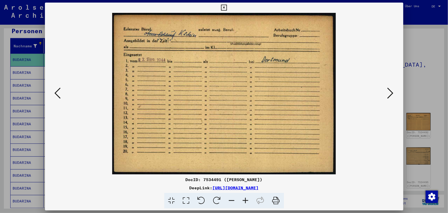
click at [390, 92] on icon at bounding box center [390, 93] width 6 height 12
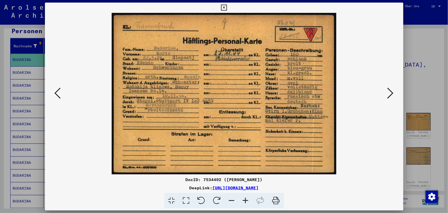
click at [71, 92] on img at bounding box center [223, 93] width 323 height 161
click at [64, 91] on img at bounding box center [223, 93] width 323 height 161
click at [59, 90] on icon at bounding box center [58, 93] width 6 height 12
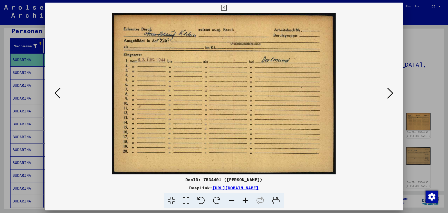
click at [59, 90] on icon at bounding box center [58, 93] width 6 height 12
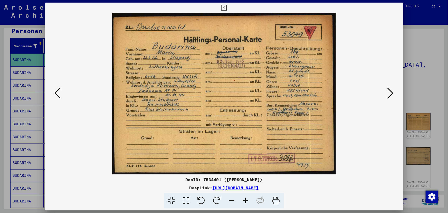
drag, startPoint x: 386, startPoint y: 92, endPoint x: 388, endPoint y: 92, distance: 2.6
click at [386, 92] on button at bounding box center [390, 93] width 9 height 15
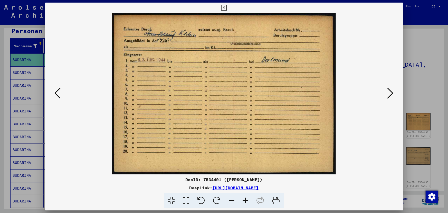
click at [389, 92] on icon at bounding box center [390, 93] width 6 height 12
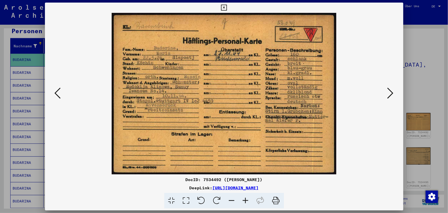
drag, startPoint x: 314, startPoint y: 187, endPoint x: 160, endPoint y: 187, distance: 154.3
click at [160, 187] on div "DeepLink: [URL][DOMAIN_NAME]" at bounding box center [224, 187] width 358 height 6
copy link "[URL][DOMAIN_NAME]"
click at [388, 96] on icon at bounding box center [390, 93] width 6 height 12
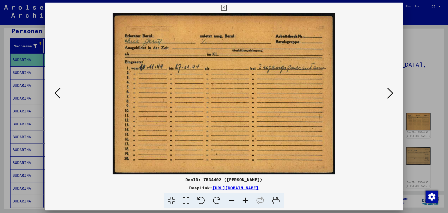
click at [388, 96] on icon at bounding box center [390, 93] width 6 height 12
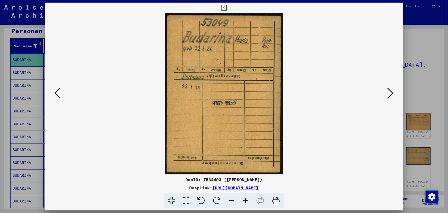
click at [388, 96] on icon at bounding box center [390, 93] width 6 height 12
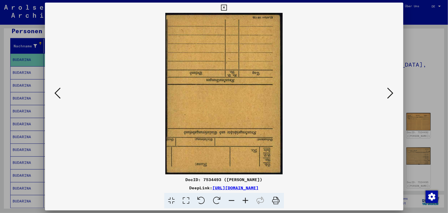
click at [388, 96] on icon at bounding box center [390, 93] width 6 height 12
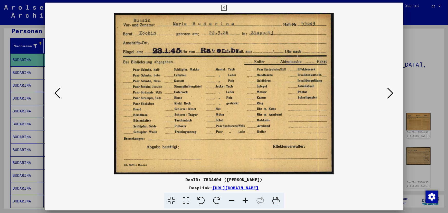
click at [389, 92] on icon at bounding box center [390, 93] width 6 height 12
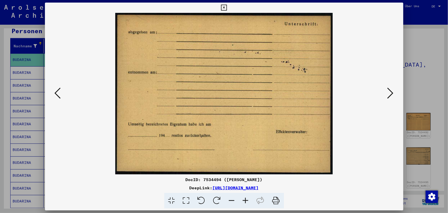
click at [389, 92] on icon at bounding box center [390, 93] width 6 height 12
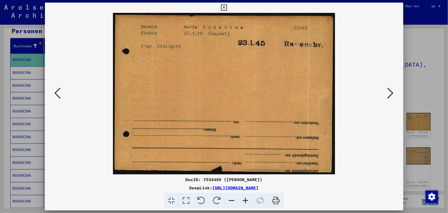
click at [389, 92] on icon at bounding box center [390, 93] width 6 height 12
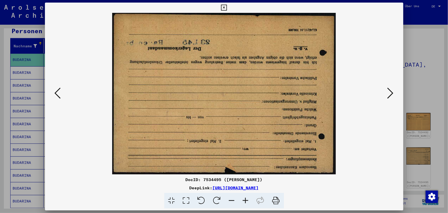
click at [389, 92] on icon at bounding box center [390, 93] width 6 height 12
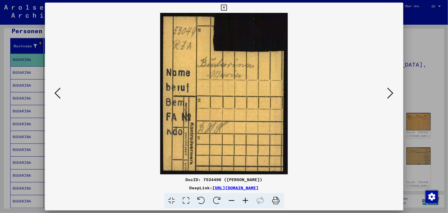
click at [389, 92] on icon at bounding box center [390, 93] width 6 height 12
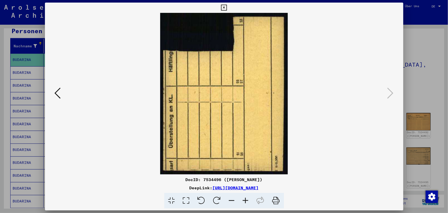
click at [59, 97] on icon at bounding box center [58, 93] width 6 height 12
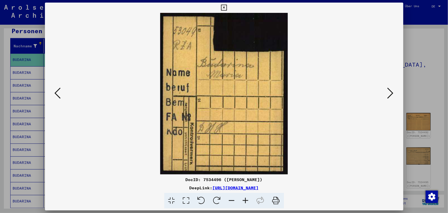
click at [59, 96] on icon at bounding box center [58, 93] width 6 height 12
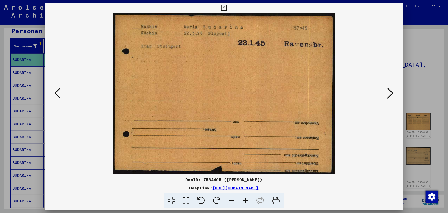
click at [59, 96] on icon at bounding box center [58, 93] width 6 height 12
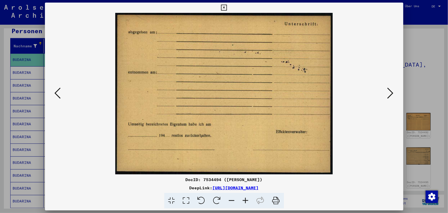
click at [59, 96] on icon at bounding box center [58, 93] width 6 height 12
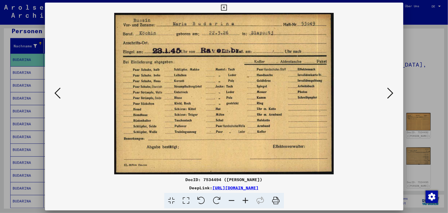
click at [59, 96] on icon at bounding box center [58, 93] width 6 height 12
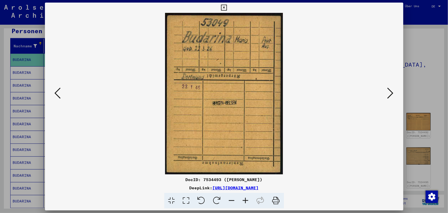
click at [59, 96] on icon at bounding box center [58, 93] width 6 height 12
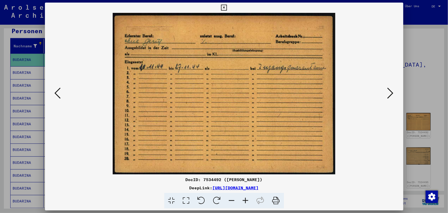
click at [59, 96] on icon at bounding box center [58, 93] width 6 height 12
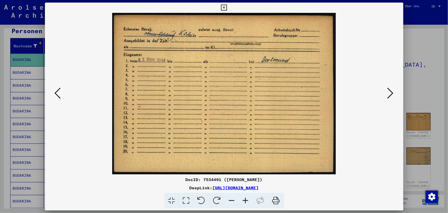
click at [59, 95] on icon at bounding box center [58, 93] width 6 height 12
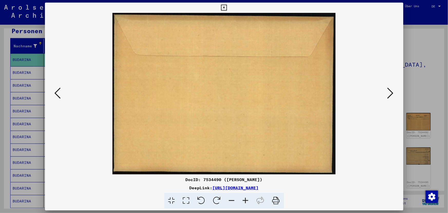
click at [59, 95] on icon at bounding box center [58, 93] width 6 height 12
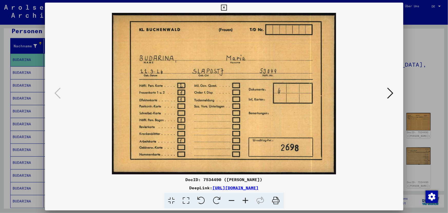
drag, startPoint x: 416, startPoint y: 62, endPoint x: 415, endPoint y: 53, distance: 9.9
click at [417, 62] on div at bounding box center [224, 106] width 448 height 213
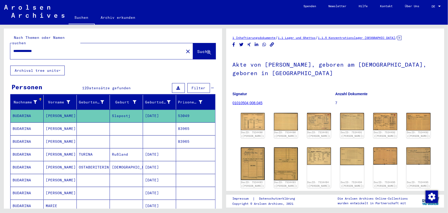
drag, startPoint x: 95, startPoint y: 49, endPoint x: 58, endPoint y: 47, distance: 37.0
click at [58, 47] on div "**********" at bounding box center [95, 51] width 170 height 12
drag, startPoint x: 69, startPoint y: 42, endPoint x: 0, endPoint y: 47, distance: 69.3
click at [0, 47] on div "**********" at bounding box center [112, 117] width 224 height 184
click at [55, 48] on input "**********" at bounding box center [96, 50] width 167 height 5
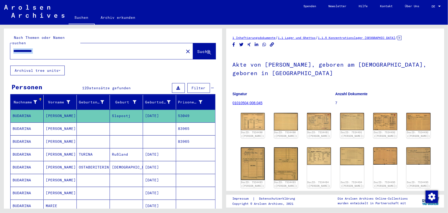
click at [56, 45] on div "**********" at bounding box center [95, 51] width 170 height 12
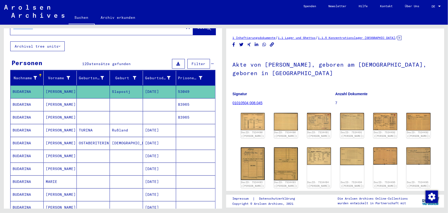
scroll to position [12, 0]
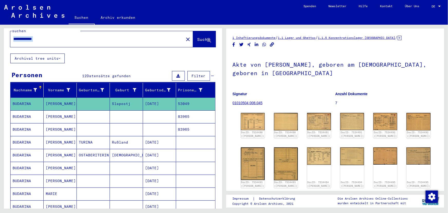
click at [64, 36] on div "**********" at bounding box center [95, 39] width 170 height 12
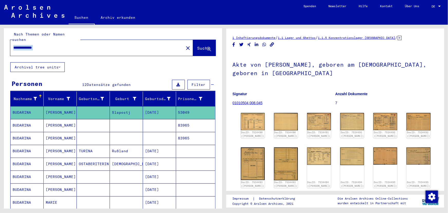
scroll to position [0, 0]
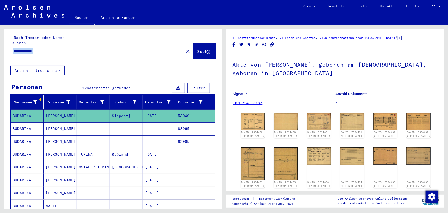
click at [49, 48] on input "**********" at bounding box center [96, 50] width 167 height 5
drag, startPoint x: 52, startPoint y: 45, endPoint x: 0, endPoint y: 44, distance: 51.9
click at [0, 44] on div "**********" at bounding box center [112, 117] width 224 height 184
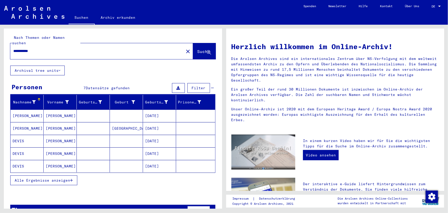
click at [75, 124] on mat-cell "[PERSON_NAME]" at bounding box center [60, 128] width 33 height 12
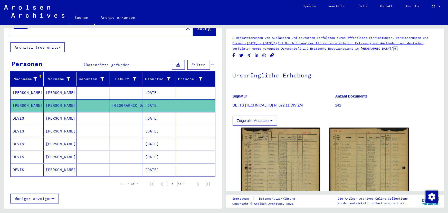
scroll to position [23, 0]
click at [83, 113] on mat-cell at bounding box center [93, 118] width 33 height 13
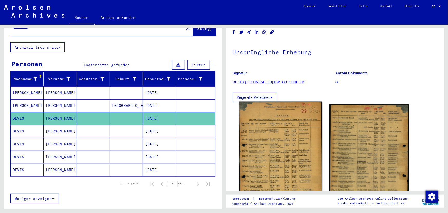
scroll to position [46, 0]
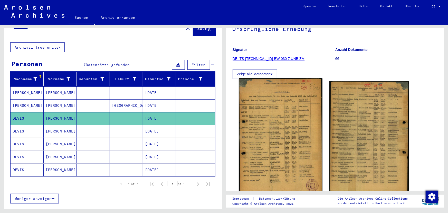
click at [282, 119] on img at bounding box center [280, 136] width 83 height 117
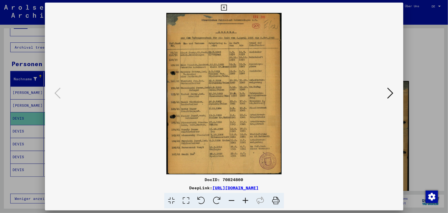
drag, startPoint x: 314, startPoint y: 186, endPoint x: 160, endPoint y: 188, distance: 154.3
click at [160, 188] on div "DeepLink: [URL][DOMAIN_NAME]" at bounding box center [224, 187] width 358 height 6
copy link "[URL][DOMAIN_NAME]"
drag, startPoint x: 439, startPoint y: 72, endPoint x: 427, endPoint y: 67, distance: 12.3
click at [439, 71] on div at bounding box center [224, 106] width 448 height 213
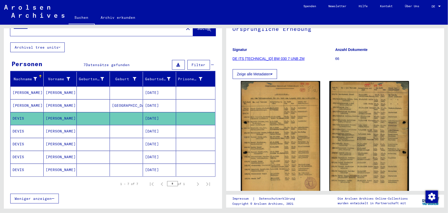
click at [103, 126] on mat-cell at bounding box center [93, 131] width 33 height 13
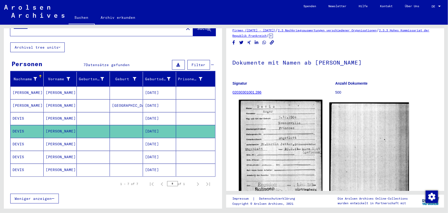
scroll to position [23, 0]
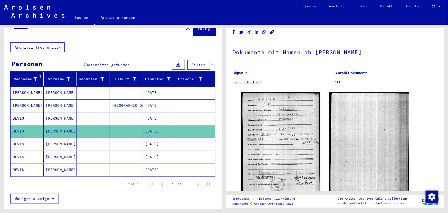
click at [147, 139] on mat-cell "[DATE]" at bounding box center [159, 144] width 33 height 13
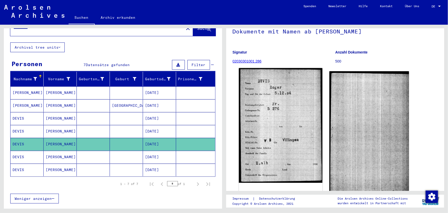
scroll to position [46, 0]
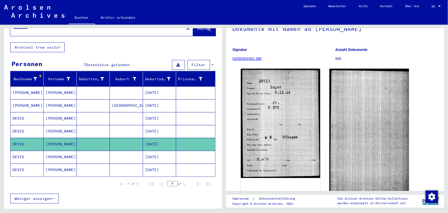
click at [138, 150] on mat-cell at bounding box center [126, 156] width 33 height 13
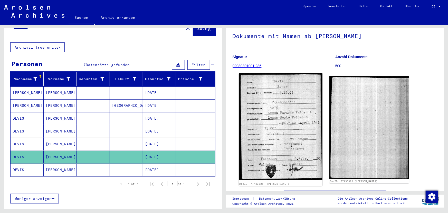
scroll to position [46, 0]
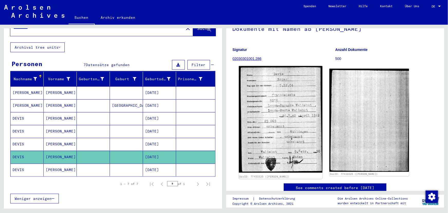
click at [295, 124] on img at bounding box center [280, 119] width 83 height 106
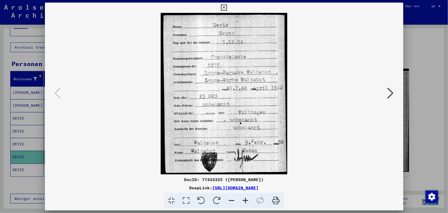
drag, startPoint x: 316, startPoint y: 187, endPoint x: 156, endPoint y: 183, distance: 160.7
click at [159, 187] on div "DeepLink: [URL][DOMAIN_NAME]" at bounding box center [224, 187] width 358 height 6
copy link "[URL][DOMAIN_NAME]"
click at [411, 66] on div at bounding box center [224, 106] width 448 height 213
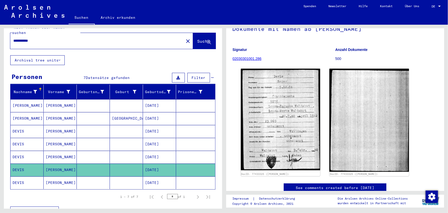
scroll to position [0, 0]
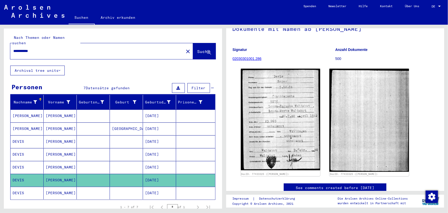
click at [92, 48] on input "**********" at bounding box center [96, 50] width 167 height 5
drag, startPoint x: 77, startPoint y: 45, endPoint x: 3, endPoint y: 46, distance: 74.5
click at [3, 46] on div "**********" at bounding box center [112, 117] width 224 height 184
click at [83, 45] on div "**********" at bounding box center [95, 51] width 170 height 12
click at [68, 48] on input "**********" at bounding box center [96, 50] width 167 height 5
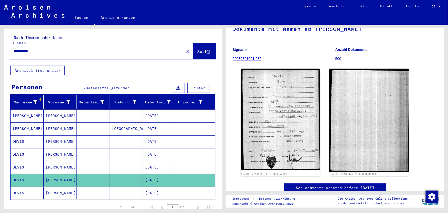
drag, startPoint x: 68, startPoint y: 45, endPoint x: 0, endPoint y: 47, distance: 67.5
click at [0, 47] on div "**********" at bounding box center [112, 117] width 224 height 184
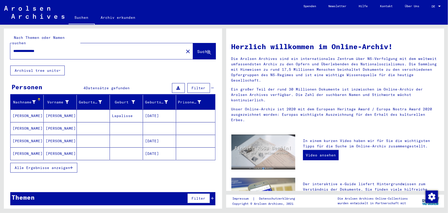
drag, startPoint x: 95, startPoint y: 111, endPoint x: 99, endPoint y: 115, distance: 5.8
click at [95, 111] on mat-cell at bounding box center [93, 115] width 33 height 12
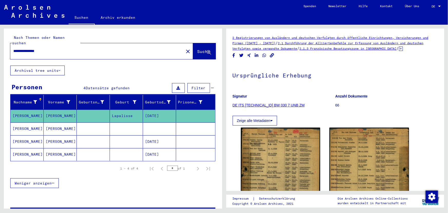
click at [105, 122] on mat-cell at bounding box center [93, 128] width 33 height 13
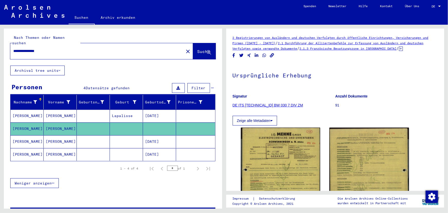
click at [112, 135] on mat-cell at bounding box center [126, 141] width 33 height 13
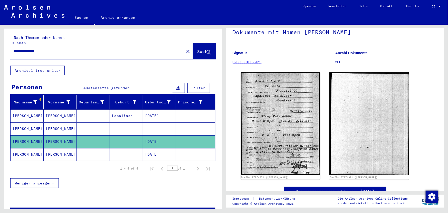
scroll to position [46, 0]
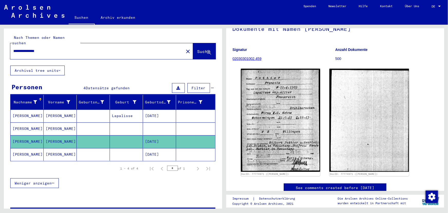
click at [165, 148] on mat-cell "[DATE]" at bounding box center [159, 154] width 33 height 13
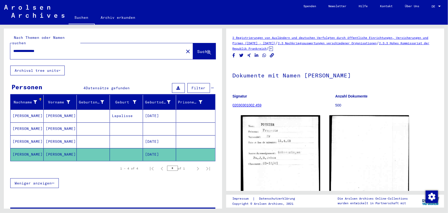
click at [143, 111] on mat-cell "[DATE]" at bounding box center [159, 115] width 33 height 13
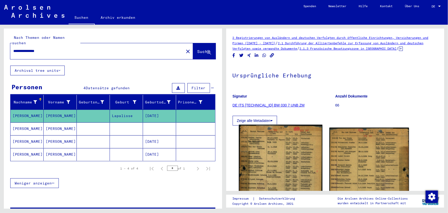
click at [295, 156] on img at bounding box center [280, 182] width 83 height 117
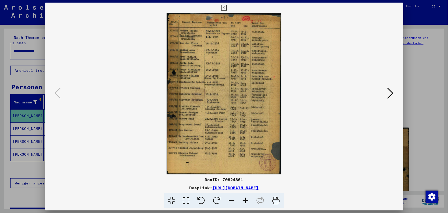
click at [390, 93] on icon at bounding box center [390, 93] width 6 height 12
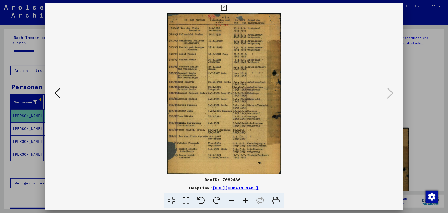
click at [327, 183] on div "DocID: 70824861 DeepLink: [URL][DOMAIN_NAME]" at bounding box center [224, 192] width 358 height 32
click at [316, 187] on div "DeepLink: [URL][DOMAIN_NAME]" at bounding box center [224, 187] width 358 height 6
drag, startPoint x: 316, startPoint y: 187, endPoint x: 159, endPoint y: 185, distance: 156.6
click at [159, 185] on div "DeepLink: [URL][DOMAIN_NAME]" at bounding box center [224, 187] width 358 height 6
click at [418, 77] on div at bounding box center [224, 106] width 448 height 213
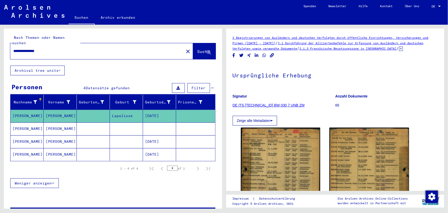
click at [123, 126] on mat-cell at bounding box center [126, 128] width 33 height 13
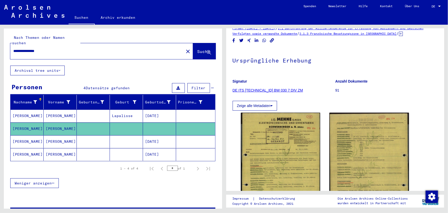
scroll to position [46, 0]
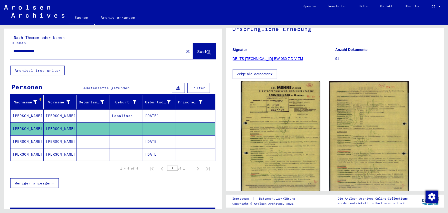
click at [107, 135] on mat-cell at bounding box center [93, 141] width 33 height 13
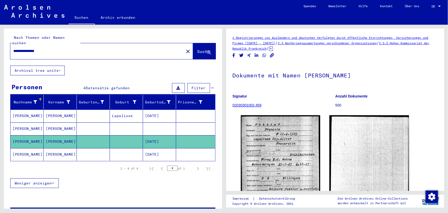
click at [126, 148] on mat-cell at bounding box center [126, 154] width 33 height 13
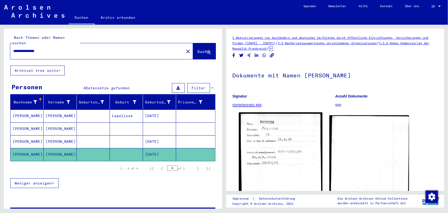
click at [289, 158] on img at bounding box center [280, 170] width 83 height 116
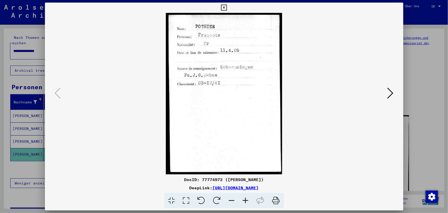
drag, startPoint x: 318, startPoint y: 186, endPoint x: 159, endPoint y: 188, distance: 158.4
click at [159, 188] on div "DeepLink: [URL][DOMAIN_NAME]" at bounding box center [224, 187] width 358 height 6
click at [418, 87] on div at bounding box center [224, 106] width 448 height 213
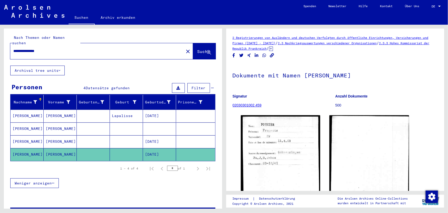
click at [110, 136] on mat-cell at bounding box center [126, 141] width 33 height 13
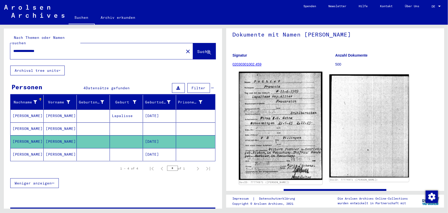
scroll to position [46, 0]
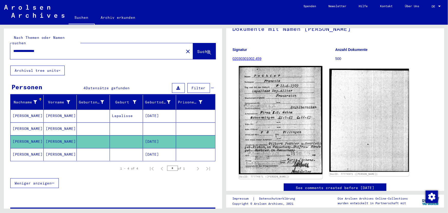
click at [280, 121] on img at bounding box center [280, 120] width 83 height 108
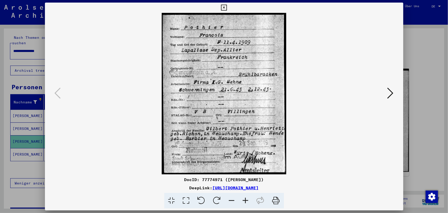
drag, startPoint x: 320, startPoint y: 187, endPoint x: 160, endPoint y: 188, distance: 159.9
click at [160, 188] on div "DeepLink: [URL][DOMAIN_NAME]" at bounding box center [224, 187] width 358 height 6
click at [427, 46] on div at bounding box center [224, 106] width 448 height 213
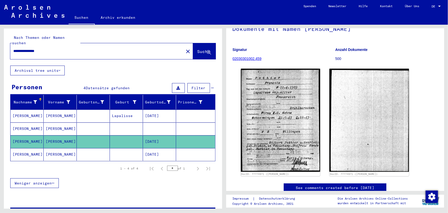
drag, startPoint x: 62, startPoint y: 45, endPoint x: 0, endPoint y: 49, distance: 62.2
click at [0, 49] on div "**********" at bounding box center [112, 117] width 224 height 184
type input "**********"
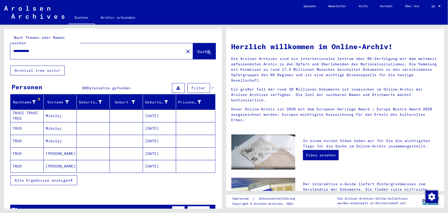
click at [100, 113] on mat-cell at bounding box center [93, 115] width 33 height 12
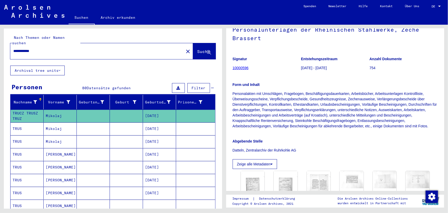
scroll to position [46, 0]
click at [137, 122] on mat-cell at bounding box center [126, 128] width 33 height 13
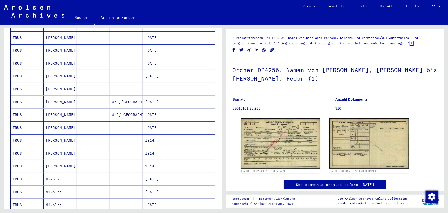
scroll to position [163, 0]
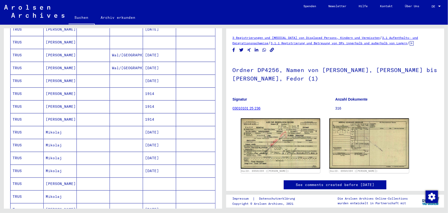
click at [152, 113] on mat-cell "1914" at bounding box center [159, 119] width 33 height 13
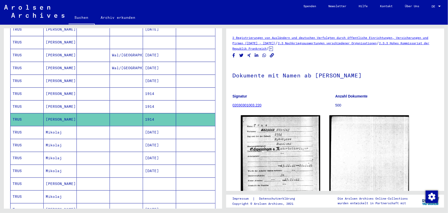
click at [143, 100] on mat-cell "1914" at bounding box center [159, 106] width 33 height 13
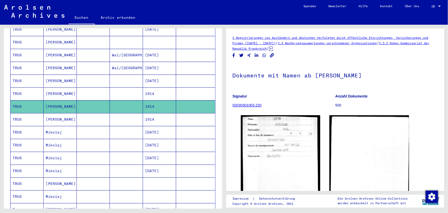
click at [131, 91] on mat-cell at bounding box center [126, 93] width 33 height 13
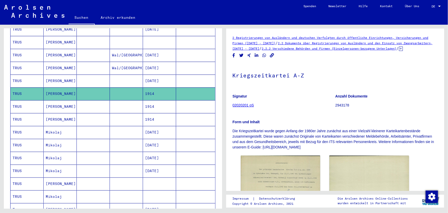
scroll to position [23, 0]
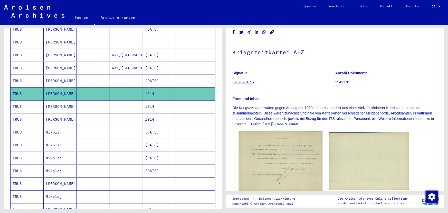
click at [296, 155] on img at bounding box center [280, 161] width 83 height 60
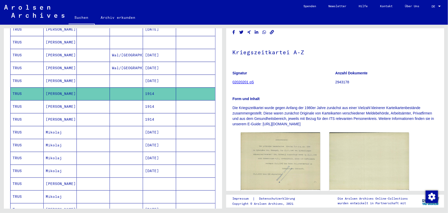
click at [121, 128] on mat-cell at bounding box center [126, 132] width 33 height 13
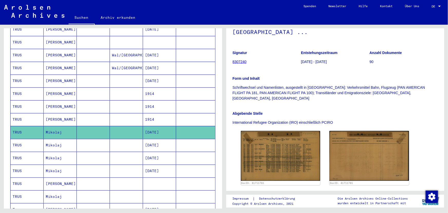
scroll to position [93, 0]
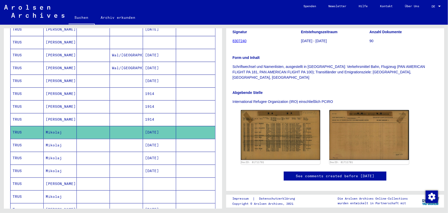
click at [120, 139] on mat-cell at bounding box center [126, 145] width 33 height 13
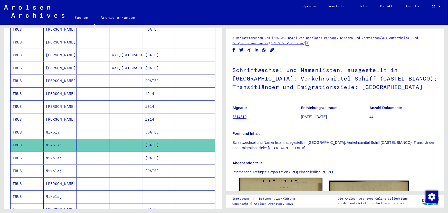
scroll to position [93, 0]
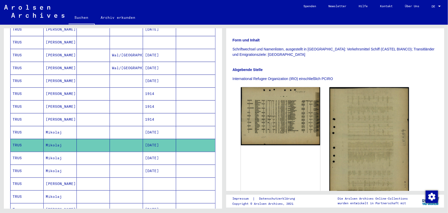
click at [124, 151] on mat-cell at bounding box center [126, 157] width 33 height 13
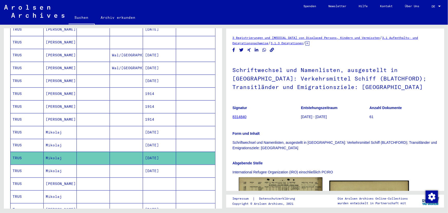
scroll to position [93, 0]
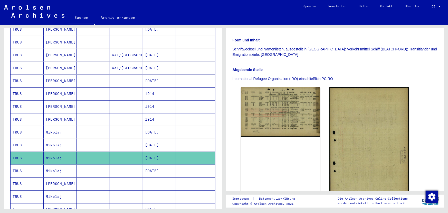
click at [132, 164] on mat-cell at bounding box center [126, 170] width 33 height 13
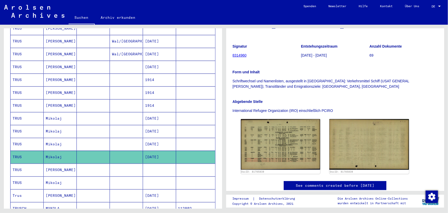
scroll to position [210, 0]
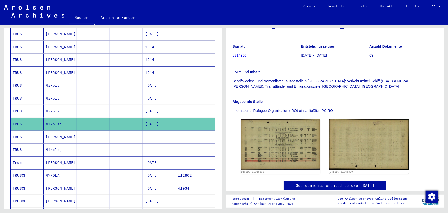
click at [106, 133] on mat-cell at bounding box center [93, 136] width 33 height 13
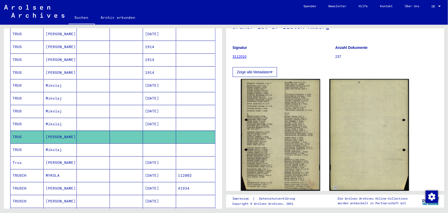
scroll to position [46, 0]
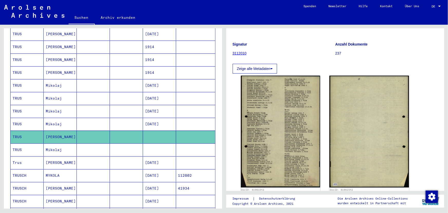
click at [143, 146] on mat-cell at bounding box center [159, 149] width 33 height 13
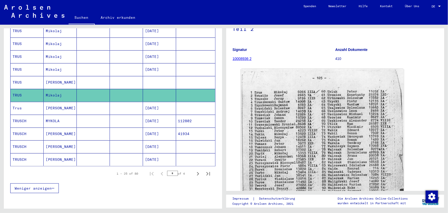
scroll to position [280, 0]
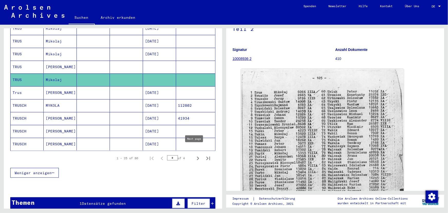
click at [194, 155] on icon "Next page" at bounding box center [197, 158] width 7 height 7
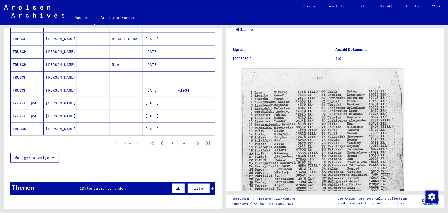
scroll to position [318, 0]
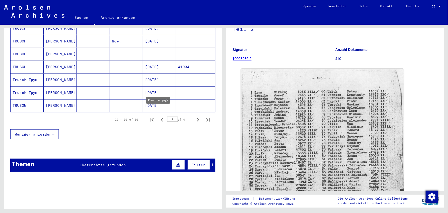
click at [158, 116] on icon "Previous page" at bounding box center [161, 119] width 7 height 7
type input "*"
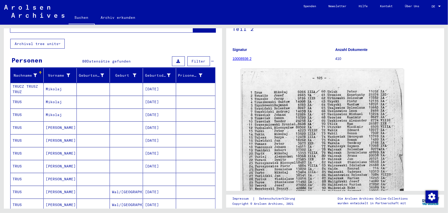
scroll to position [0, 0]
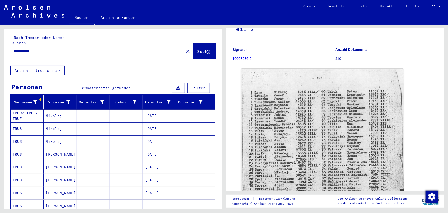
click at [162, 126] on mat-cell "[DATE]" at bounding box center [159, 128] width 33 height 13
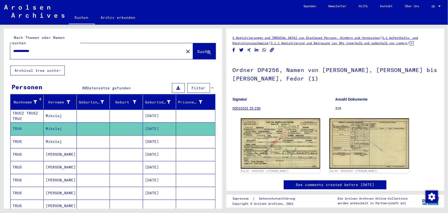
click at [155, 135] on mat-cell "[DATE]" at bounding box center [159, 141] width 33 height 13
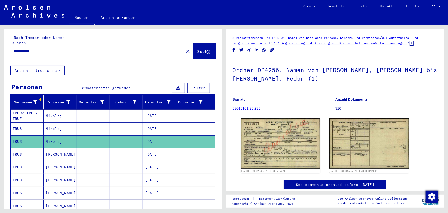
click at [146, 148] on mat-cell "[DATE]" at bounding box center [159, 154] width 33 height 13
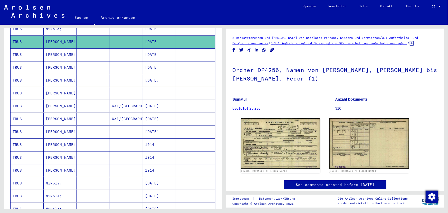
scroll to position [117, 0]
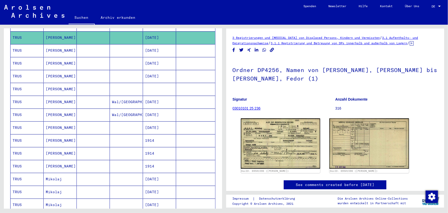
click at [97, 84] on mat-cell at bounding box center [93, 89] width 33 height 13
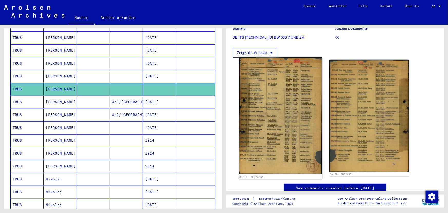
scroll to position [70, 0]
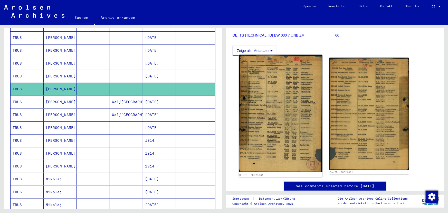
click at [271, 87] on img at bounding box center [280, 113] width 83 height 117
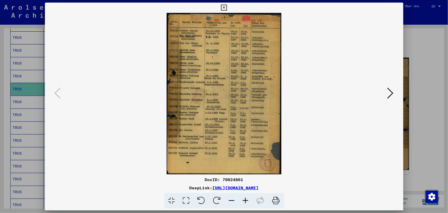
drag, startPoint x: 319, startPoint y: 188, endPoint x: 159, endPoint y: 189, distance: 160.2
click at [159, 189] on div "DeepLink: [URL][DOMAIN_NAME]" at bounding box center [224, 187] width 358 height 6
click at [414, 73] on div at bounding box center [224, 106] width 448 height 213
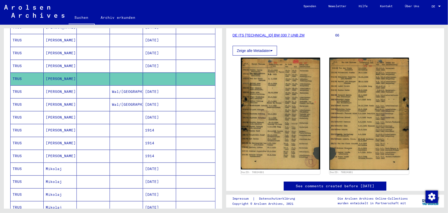
scroll to position [140, 0]
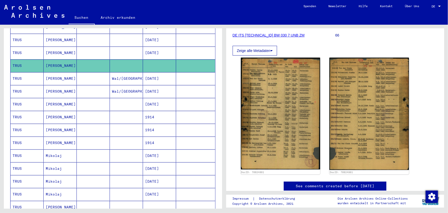
click at [120, 111] on mat-cell at bounding box center [126, 117] width 33 height 13
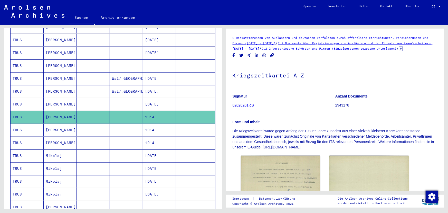
click at [116, 151] on mat-cell at bounding box center [126, 155] width 33 height 13
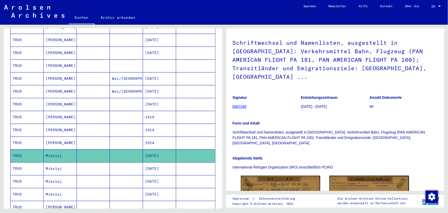
scroll to position [46, 0]
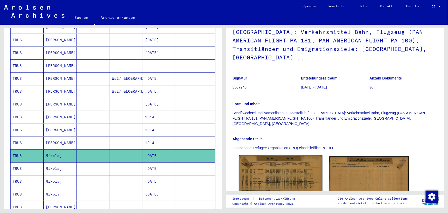
click at [287, 159] on img at bounding box center [280, 181] width 83 height 52
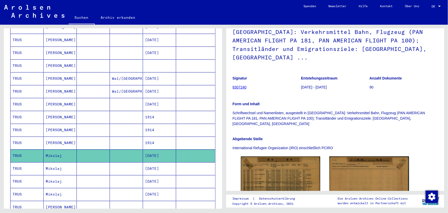
click at [136, 162] on mat-cell at bounding box center [126, 168] width 33 height 13
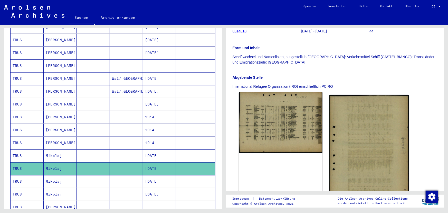
scroll to position [93, 0]
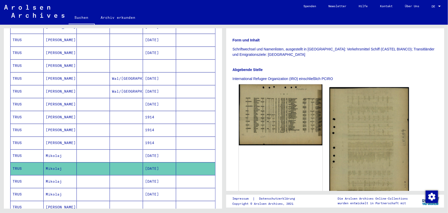
click at [281, 121] on img at bounding box center [280, 114] width 83 height 61
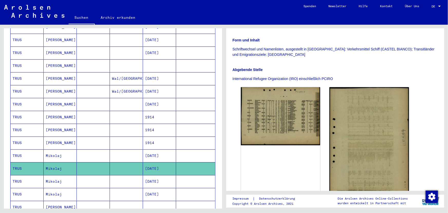
click at [124, 166] on mat-cell at bounding box center [126, 168] width 33 height 13
click at [123, 175] on mat-cell at bounding box center [126, 181] width 33 height 13
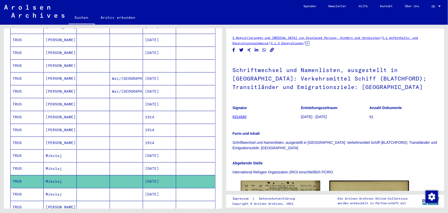
click at [138, 112] on mat-cell at bounding box center [126, 117] width 33 height 13
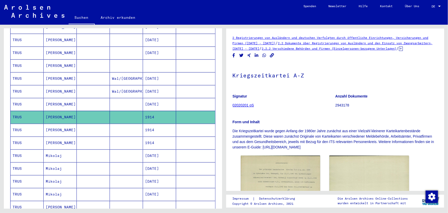
click at [128, 123] on mat-cell at bounding box center [126, 129] width 33 height 13
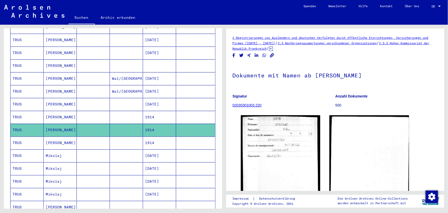
click at [117, 136] on mat-cell at bounding box center [126, 142] width 33 height 13
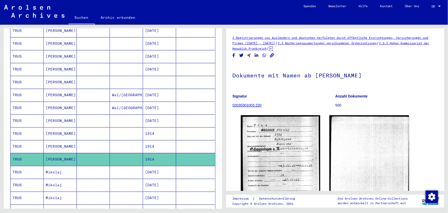
scroll to position [93, 0]
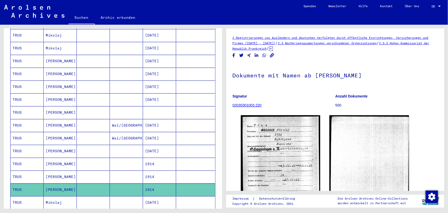
click at [114, 106] on mat-cell at bounding box center [126, 112] width 33 height 13
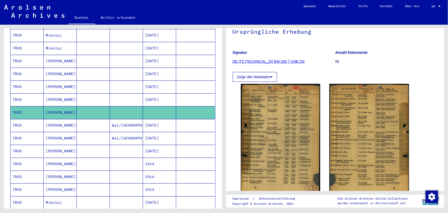
scroll to position [46, 0]
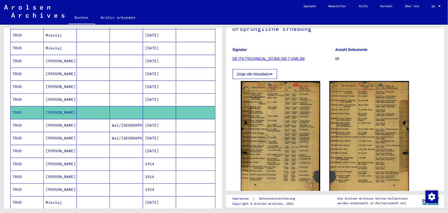
click at [118, 145] on mat-cell at bounding box center [126, 151] width 33 height 13
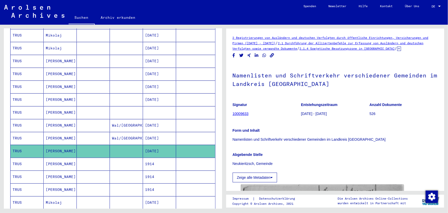
click at [124, 158] on mat-cell at bounding box center [126, 163] width 33 height 13
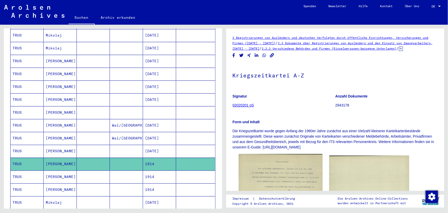
scroll to position [46, 0]
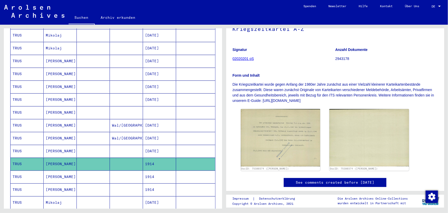
click at [143, 170] on mat-cell "1914" at bounding box center [159, 176] width 33 height 13
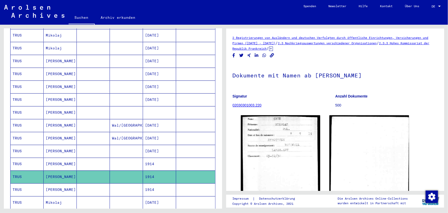
click at [110, 185] on mat-cell at bounding box center [126, 189] width 33 height 13
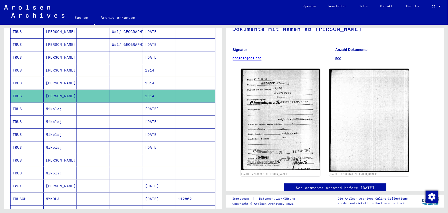
scroll to position [210, 0]
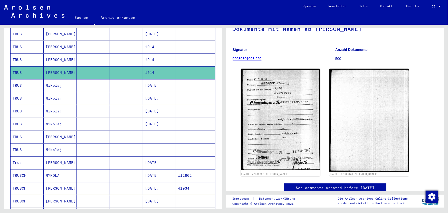
click at [132, 156] on mat-cell at bounding box center [126, 162] width 33 height 13
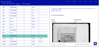
scroll to position [46, 0]
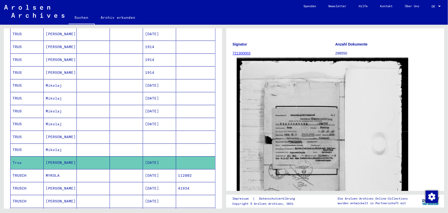
click at [335, 122] on img at bounding box center [322, 174] width 171 height 234
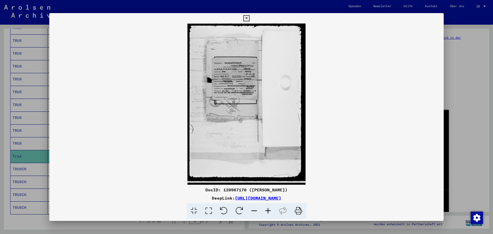
scroll to position [216, 0]
drag, startPoint x: 346, startPoint y: 196, endPoint x: 180, endPoint y: 199, distance: 165.6
click at [180, 199] on div "DeepLink: [URL][DOMAIN_NAME]" at bounding box center [246, 198] width 394 height 6
click at [266, 211] on icon at bounding box center [268, 211] width 14 height 16
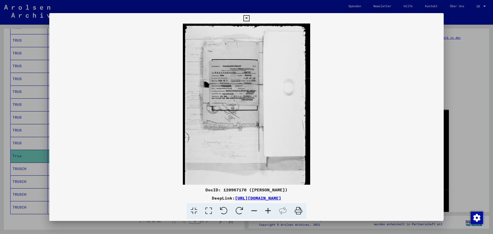
click at [266, 211] on icon at bounding box center [268, 211] width 14 height 16
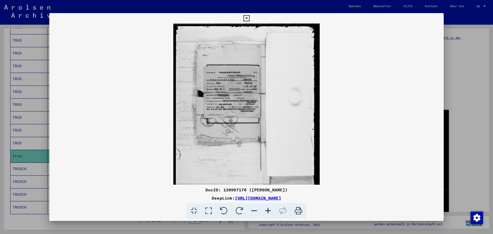
click at [267, 211] on icon at bounding box center [268, 211] width 14 height 16
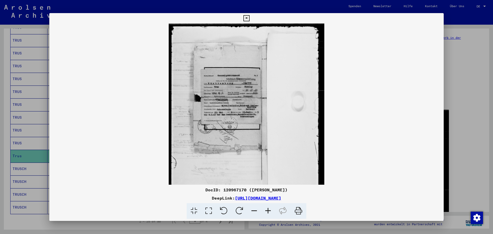
click at [267, 210] on icon at bounding box center [268, 211] width 14 height 16
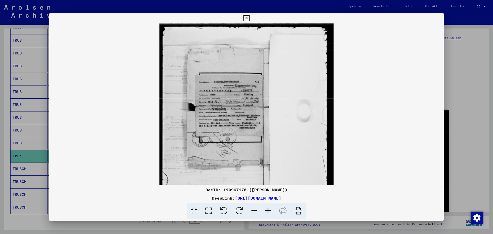
click at [267, 210] on icon at bounding box center [268, 211] width 14 height 16
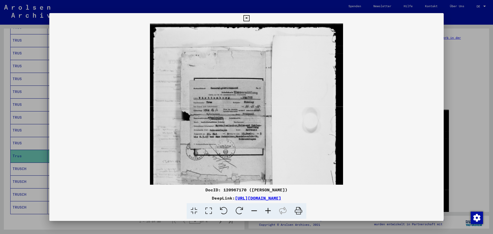
click at [267, 210] on icon at bounding box center [268, 211] width 14 height 16
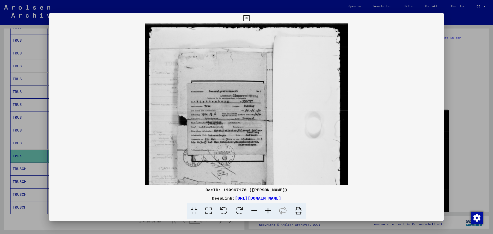
click at [267, 210] on icon at bounding box center [268, 211] width 14 height 16
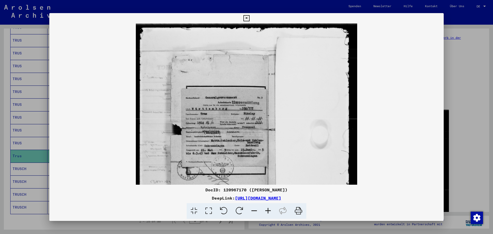
click at [267, 210] on icon at bounding box center [268, 211] width 14 height 16
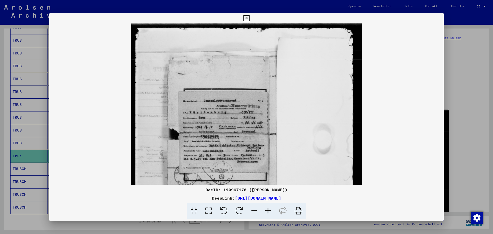
click at [267, 210] on icon at bounding box center [268, 211] width 14 height 16
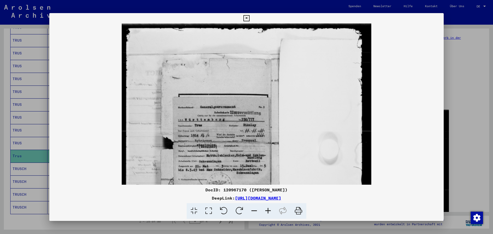
click at [267, 210] on icon at bounding box center [268, 211] width 14 height 16
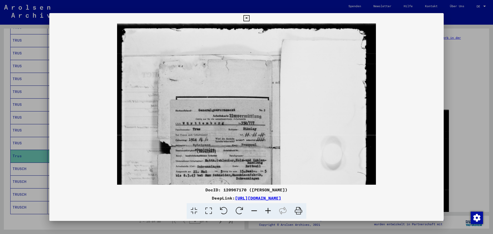
click at [253, 210] on icon at bounding box center [254, 211] width 14 height 16
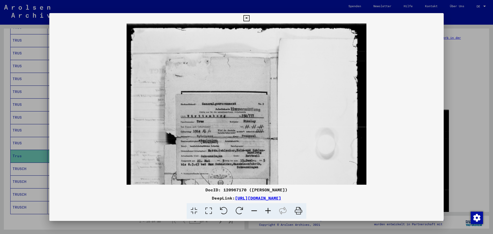
click at [253, 210] on icon at bounding box center [254, 211] width 14 height 16
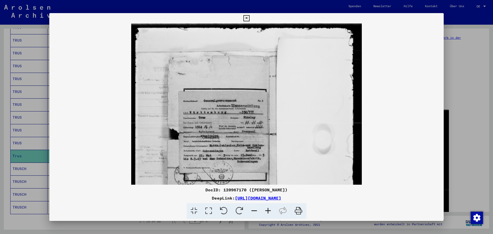
click at [253, 210] on icon at bounding box center [254, 211] width 14 height 16
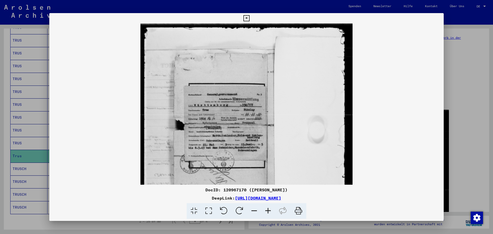
click at [254, 210] on icon at bounding box center [254, 211] width 14 height 16
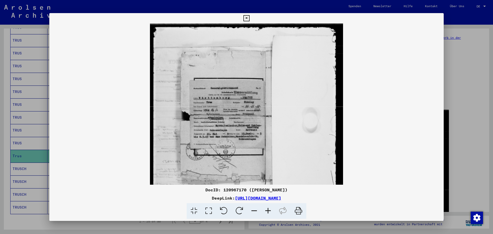
click at [254, 210] on icon at bounding box center [254, 211] width 14 height 16
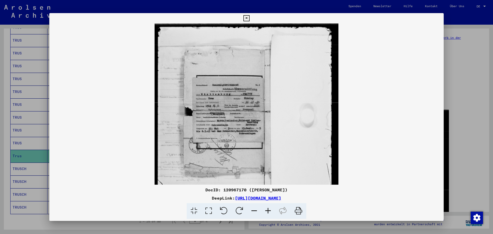
click at [254, 210] on icon at bounding box center [254, 211] width 14 height 16
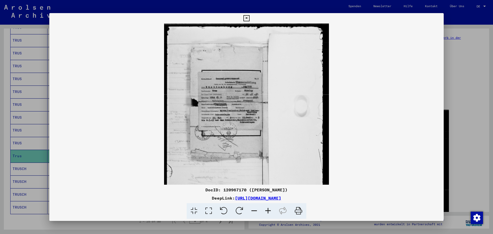
click at [254, 210] on icon at bounding box center [254, 211] width 14 height 16
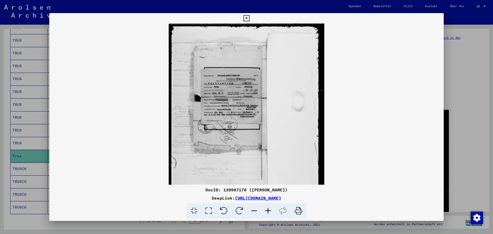
click at [254, 210] on icon at bounding box center [254, 211] width 14 height 16
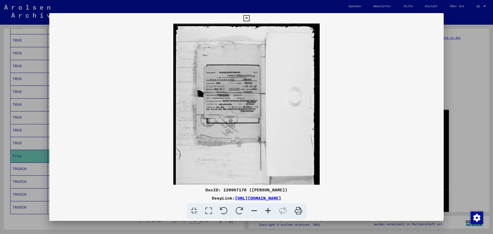
click at [254, 210] on icon at bounding box center [254, 211] width 14 height 16
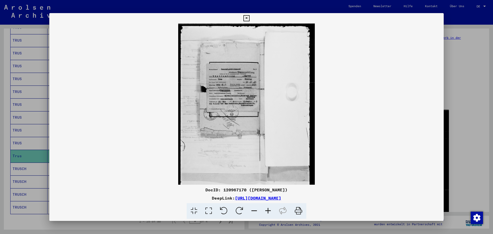
drag, startPoint x: 452, startPoint y: 117, endPoint x: 454, endPoint y: 121, distance: 4.5
click at [448, 118] on div at bounding box center [246, 117] width 493 height 234
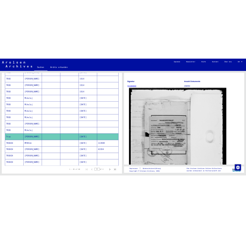
scroll to position [51, 0]
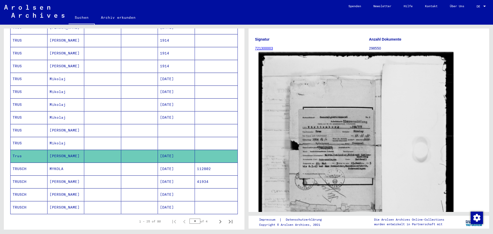
click at [356, 159] on img at bounding box center [355, 185] width 195 height 266
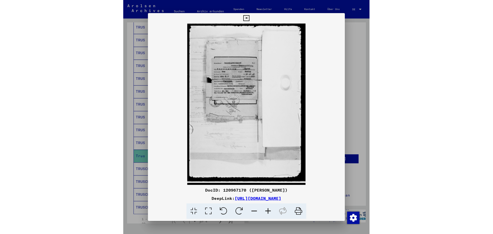
scroll to position [0, 0]
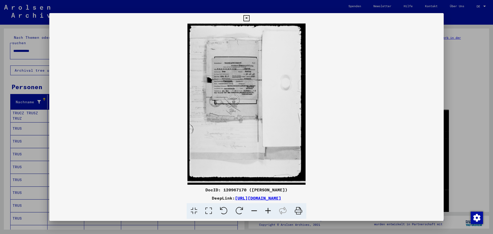
click at [271, 209] on icon at bounding box center [268, 211] width 14 height 16
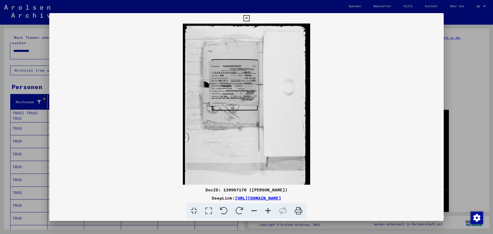
click at [271, 209] on icon at bounding box center [268, 211] width 14 height 16
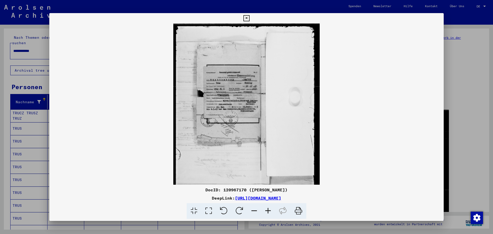
click at [271, 209] on icon at bounding box center [268, 211] width 14 height 16
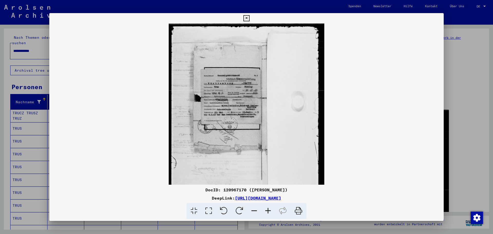
click at [271, 209] on icon at bounding box center [268, 211] width 14 height 16
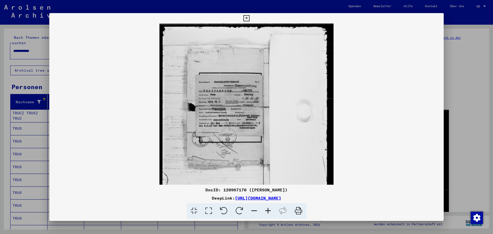
click at [271, 209] on icon at bounding box center [268, 211] width 14 height 16
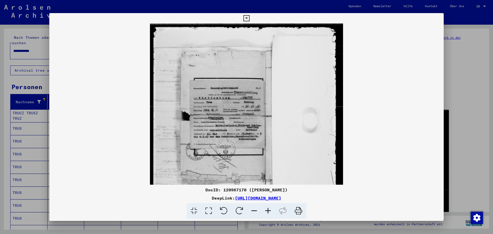
click at [271, 209] on icon at bounding box center [268, 211] width 14 height 16
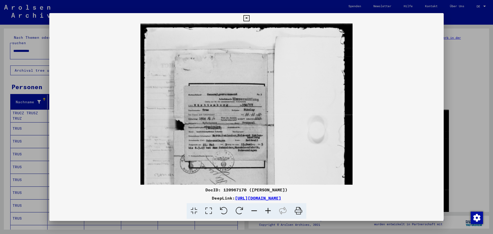
click at [271, 209] on icon at bounding box center [268, 211] width 14 height 16
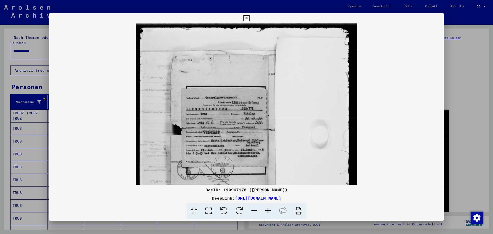
click at [271, 209] on icon at bounding box center [268, 211] width 14 height 16
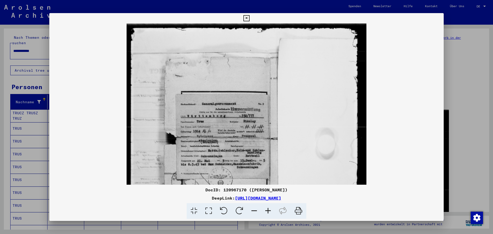
click at [271, 209] on icon at bounding box center [268, 211] width 14 height 16
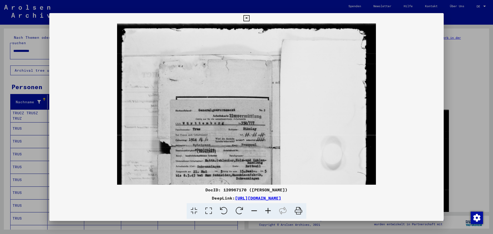
click at [271, 209] on icon at bounding box center [268, 211] width 14 height 16
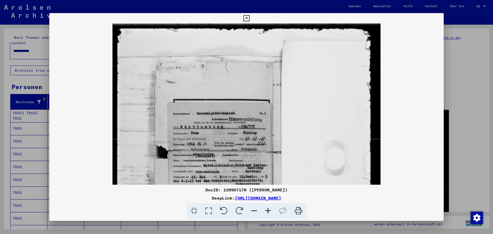
click at [271, 209] on icon at bounding box center [268, 211] width 14 height 16
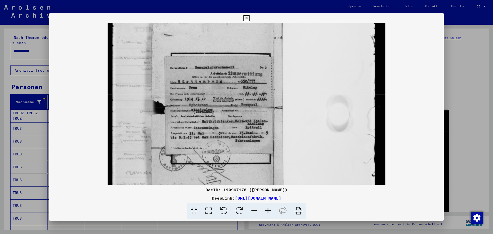
scroll to position [54, 0]
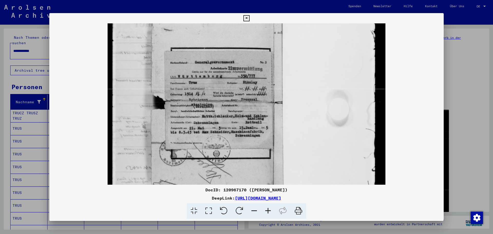
drag, startPoint x: 223, startPoint y: 139, endPoint x: 217, endPoint y: 84, distance: 54.5
click at [217, 84] on img at bounding box center [246, 158] width 277 height 379
click at [265, 208] on icon at bounding box center [268, 211] width 14 height 16
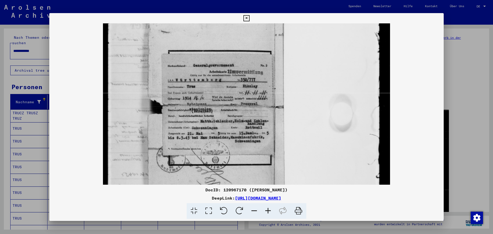
click at [265, 208] on icon at bounding box center [268, 211] width 14 height 16
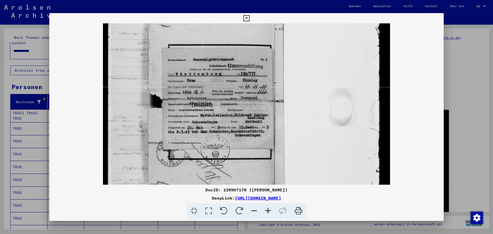
scroll to position [63, 0]
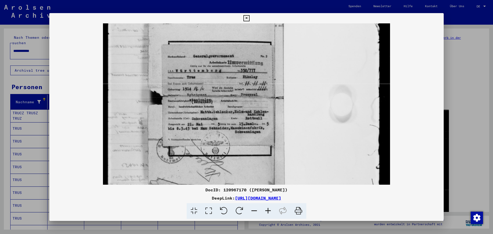
drag, startPoint x: 172, startPoint y: 115, endPoint x: 178, endPoint y: 106, distance: 10.6
click at [178, 106] on img at bounding box center [246, 156] width 287 height 392
click at [448, 68] on div at bounding box center [246, 117] width 493 height 234
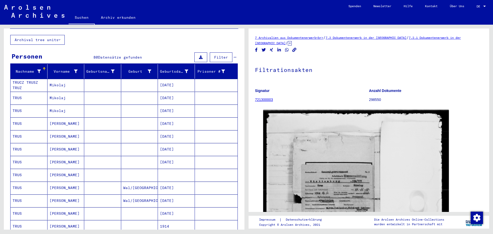
scroll to position [77, 0]
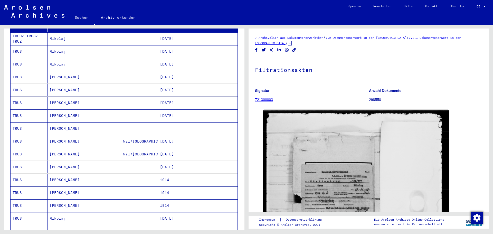
click at [129, 124] on mat-cell at bounding box center [139, 128] width 37 height 13
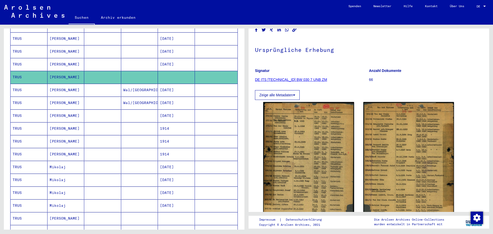
scroll to position [26, 0]
click at [154, 124] on mat-cell at bounding box center [139, 128] width 37 height 13
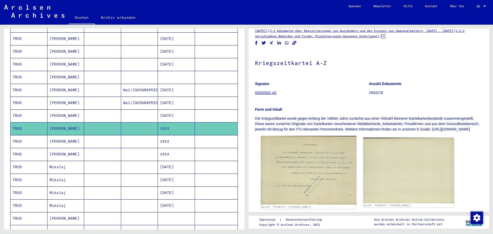
scroll to position [26, 0]
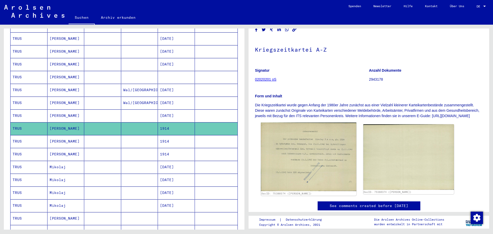
click at [321, 143] on img at bounding box center [308, 156] width 95 height 69
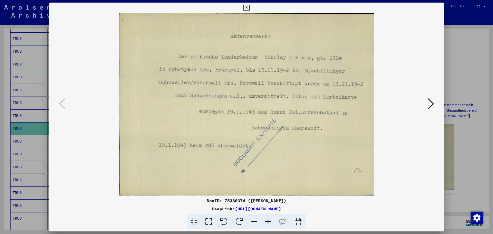
drag, startPoint x: 339, startPoint y: 207, endPoint x: 181, endPoint y: 209, distance: 157.9
click at [181, 209] on div "DeepLink: [URL][DOMAIN_NAME]" at bounding box center [246, 209] width 394 height 6
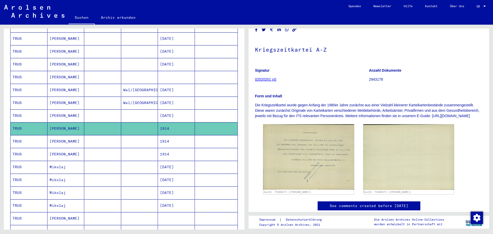
click at [107, 140] on mat-cell at bounding box center [102, 141] width 37 height 13
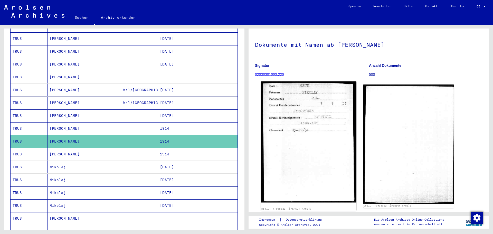
scroll to position [26, 0]
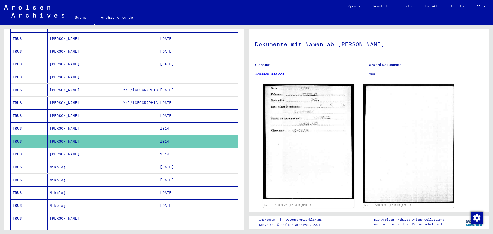
click at [168, 150] on mat-cell "1914" at bounding box center [176, 154] width 37 height 13
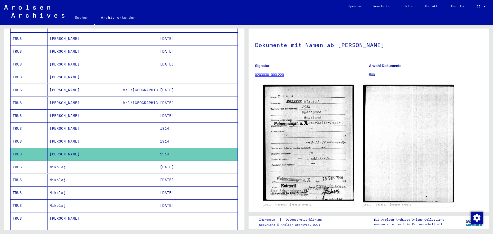
scroll to position [26, 0]
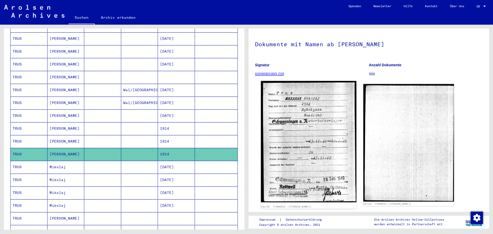
click at [314, 140] on img at bounding box center [308, 141] width 95 height 121
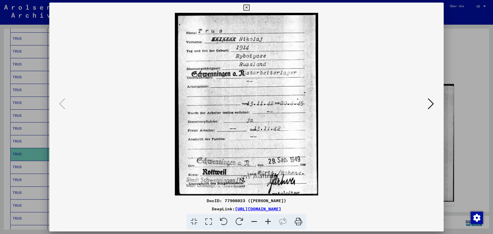
drag, startPoint x: 342, startPoint y: 210, endPoint x: 181, endPoint y: 210, distance: 160.9
click at [181, 210] on div "DeepLink: [URL][DOMAIN_NAME]" at bounding box center [246, 209] width 394 height 6
click at [448, 52] on div at bounding box center [246, 117] width 493 height 234
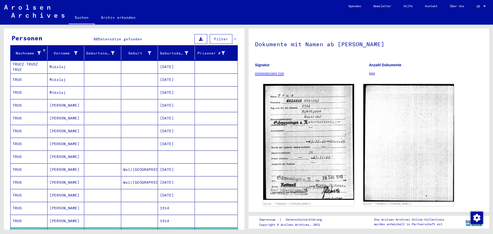
scroll to position [0, 0]
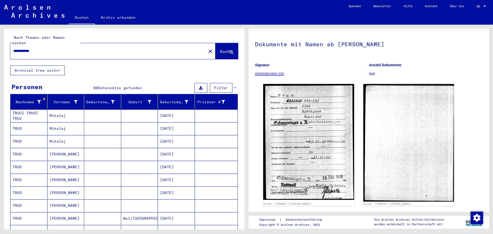
click at [207, 48] on mat-icon "close" at bounding box center [210, 51] width 6 height 6
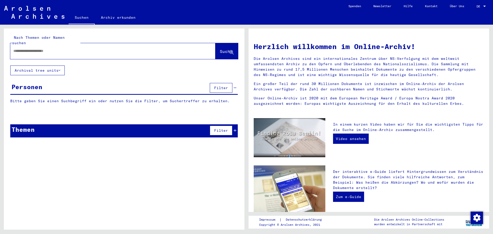
click at [148, 48] on input "text" at bounding box center [106, 50] width 187 height 5
type input "**********"
click at [235, 44] on button "Suche" at bounding box center [226, 51] width 23 height 16
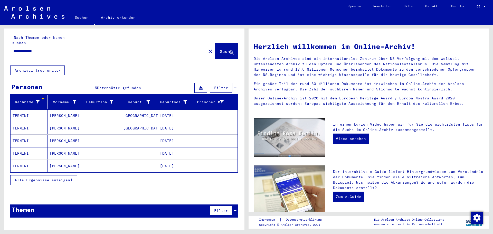
click at [101, 111] on mat-cell at bounding box center [102, 115] width 37 height 12
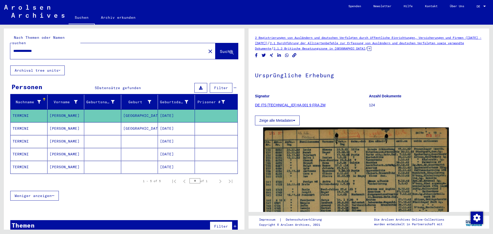
click at [134, 122] on mat-cell "[GEOGRAPHIC_DATA]" at bounding box center [139, 128] width 37 height 13
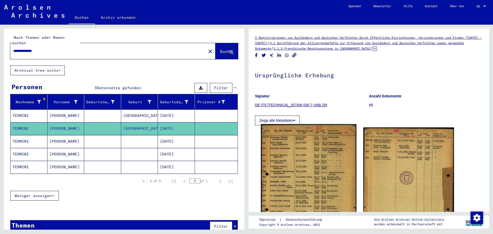
click at [315, 146] on img at bounding box center [308, 190] width 95 height 133
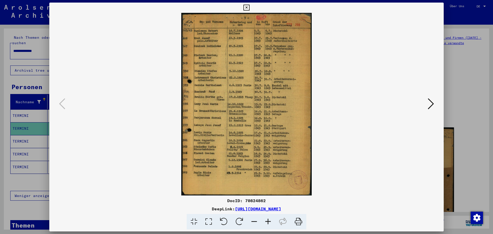
drag, startPoint x: 338, startPoint y: 207, endPoint x: 182, endPoint y: 208, distance: 155.8
click at [182, 208] on div "DeepLink: [URL][DOMAIN_NAME]" at bounding box center [246, 209] width 394 height 6
drag, startPoint x: 457, startPoint y: 72, endPoint x: 448, endPoint y: 73, distance: 9.1
click at [448, 72] on div at bounding box center [246, 117] width 493 height 234
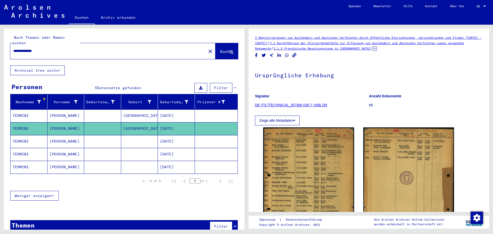
click at [112, 135] on mat-cell at bounding box center [102, 141] width 37 height 13
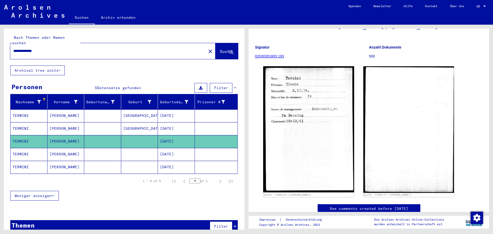
scroll to position [51, 0]
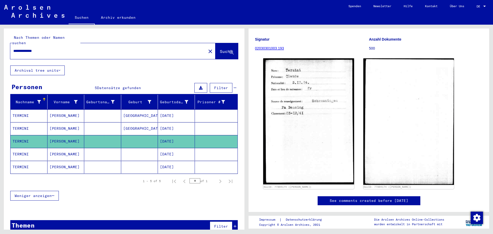
click at [126, 151] on mat-cell at bounding box center [139, 154] width 37 height 13
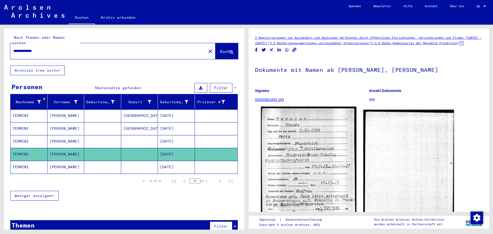
scroll to position [26, 0]
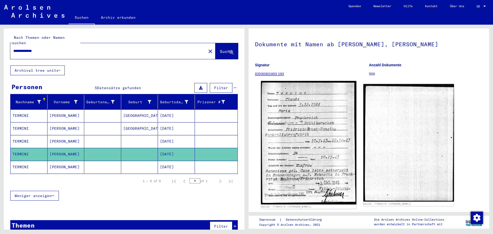
click at [268, 152] on img at bounding box center [308, 142] width 95 height 123
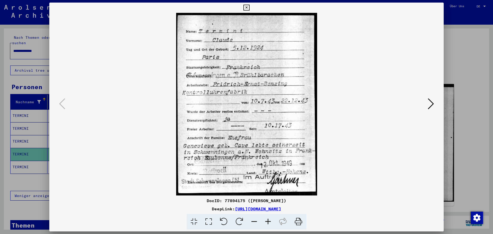
drag, startPoint x: 337, startPoint y: 208, endPoint x: 181, endPoint y: 211, distance: 156.1
click at [181, 211] on div "DeepLink: [URL][DOMAIN_NAME]" at bounding box center [246, 209] width 394 height 6
click at [448, 93] on div at bounding box center [246, 117] width 493 height 234
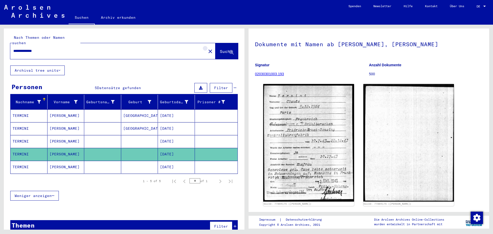
click at [207, 48] on mat-icon "close" at bounding box center [210, 51] width 6 height 6
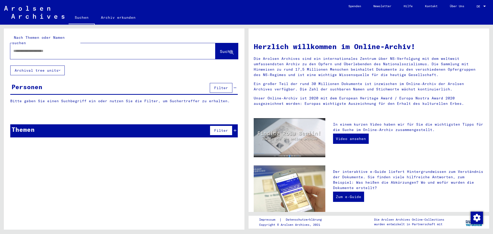
click at [138, 49] on div at bounding box center [105, 51] width 190 height 12
click at [86, 48] on input "text" at bounding box center [106, 50] width 187 height 5
type input "**********"
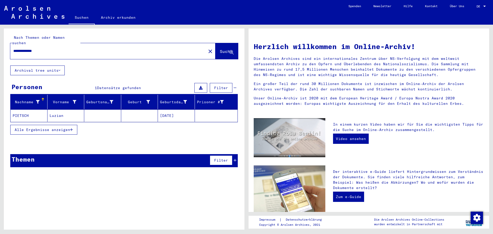
click at [109, 114] on mat-cell at bounding box center [102, 115] width 37 height 12
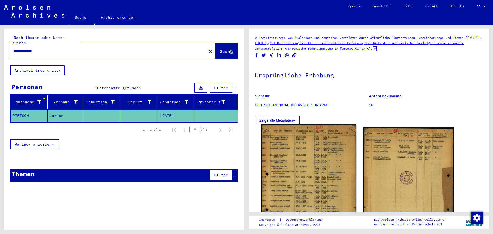
click at [287, 160] on img at bounding box center [308, 190] width 95 height 133
click at [310, 167] on img at bounding box center [308, 190] width 95 height 133
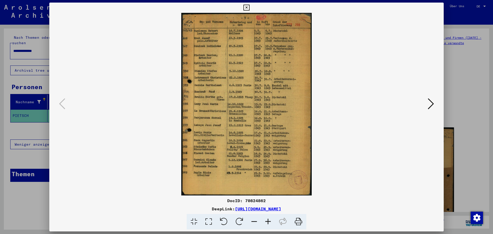
click at [448, 70] on div at bounding box center [246, 117] width 493 height 234
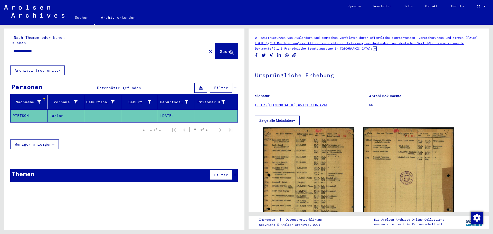
drag, startPoint x: 30, startPoint y: 47, endPoint x: 16, endPoint y: 46, distance: 13.9
click at [16, 48] on input "**********" at bounding box center [108, 50] width 190 height 5
type input "**********"
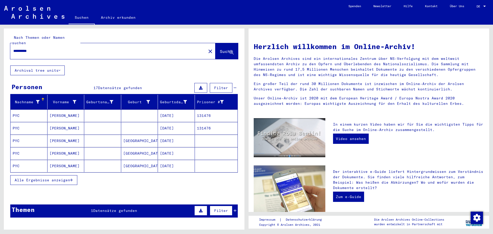
click at [93, 111] on mat-cell at bounding box center [102, 115] width 37 height 12
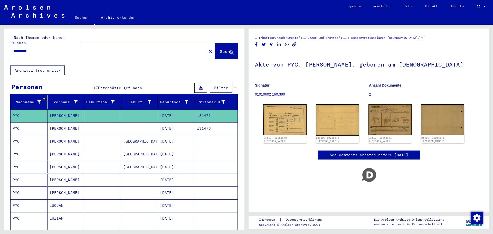
click at [127, 127] on mat-cell at bounding box center [139, 128] width 37 height 13
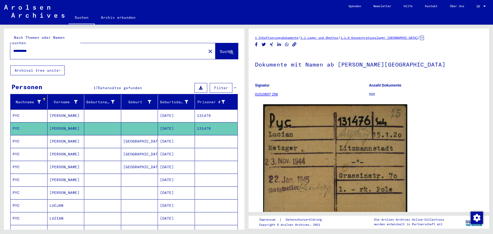
click at [141, 112] on mat-cell at bounding box center [139, 115] width 37 height 13
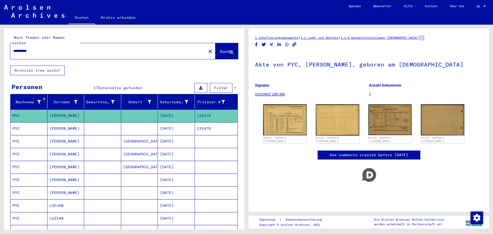
click at [143, 135] on mat-cell "[GEOGRAPHIC_DATA]" at bounding box center [139, 141] width 37 height 13
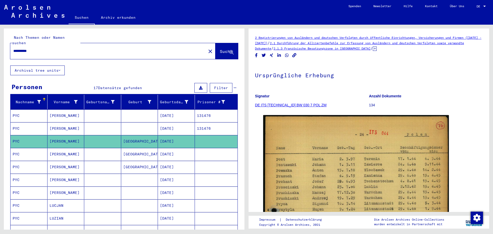
click at [141, 148] on mat-cell "[GEOGRAPHIC_DATA]" at bounding box center [139, 154] width 37 height 13
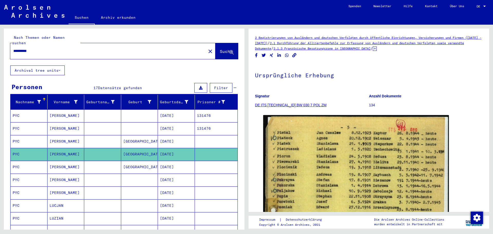
click at [140, 161] on mat-cell "[GEOGRAPHIC_DATA]" at bounding box center [139, 167] width 37 height 13
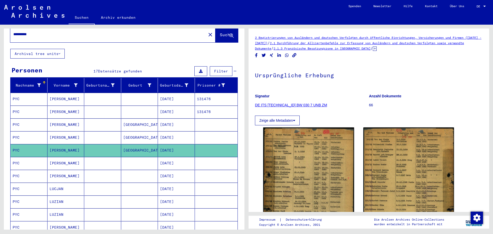
scroll to position [51, 0]
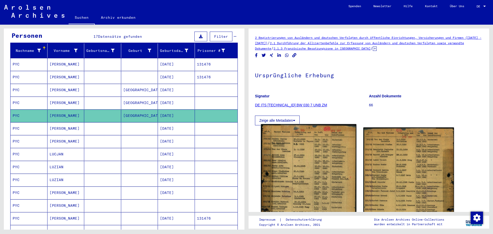
click at [306, 151] on img at bounding box center [308, 191] width 95 height 134
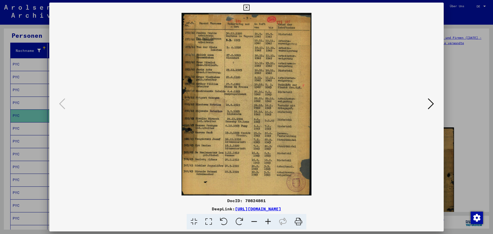
click at [448, 98] on div at bounding box center [246, 117] width 493 height 234
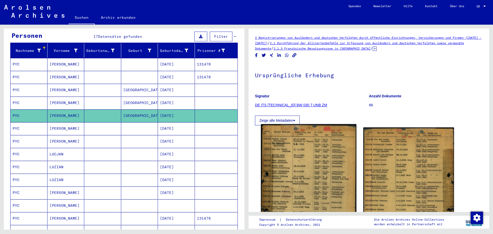
click at [299, 155] on img at bounding box center [308, 191] width 95 height 134
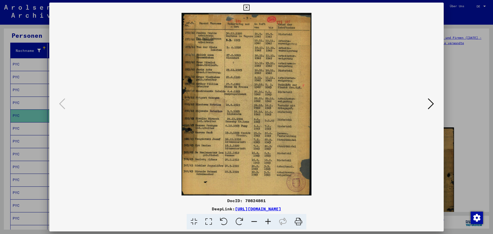
drag, startPoint x: 343, startPoint y: 210, endPoint x: 181, endPoint y: 210, distance: 161.5
click at [181, 210] on div "DeepLink: [URL][DOMAIN_NAME]" at bounding box center [246, 209] width 394 height 6
click at [448, 132] on div at bounding box center [246, 117] width 493 height 234
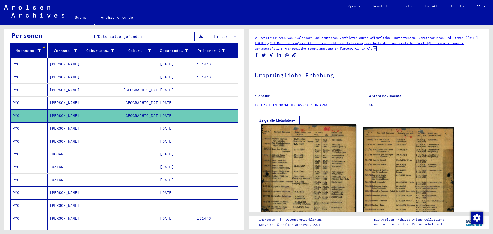
click at [330, 164] on img at bounding box center [308, 191] width 95 height 134
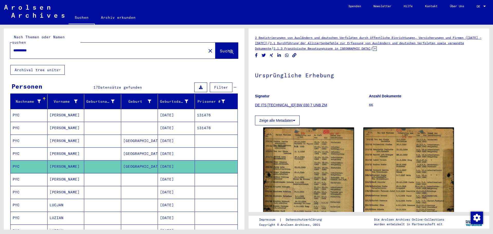
scroll to position [0, 0]
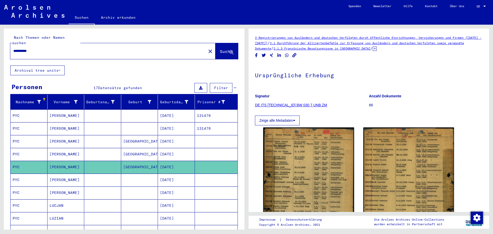
drag, startPoint x: 20, startPoint y: 46, endPoint x: 16, endPoint y: 46, distance: 3.6
click at [16, 48] on input "**********" at bounding box center [108, 50] width 190 height 5
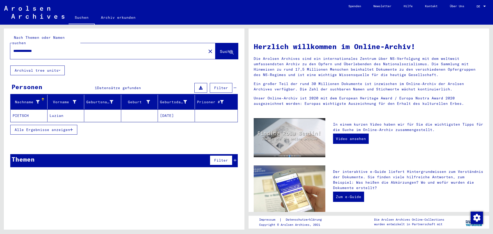
click at [93, 110] on mat-cell at bounding box center [102, 115] width 37 height 12
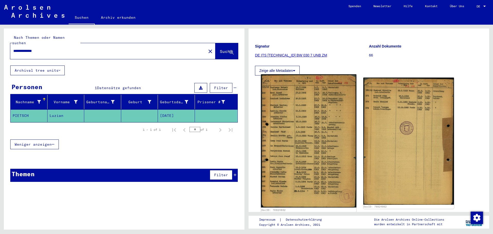
scroll to position [51, 0]
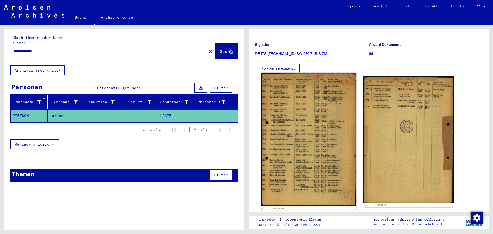
click at [326, 122] on img at bounding box center [308, 139] width 95 height 133
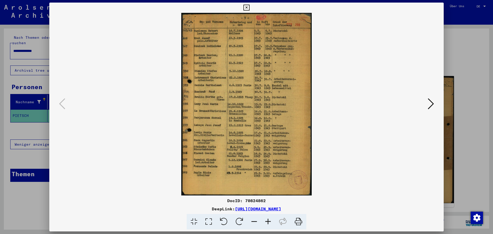
drag, startPoint x: 342, startPoint y: 207, endPoint x: 182, endPoint y: 209, distance: 160.4
click at [182, 209] on div "DeepLink: [URL][DOMAIN_NAME]" at bounding box center [246, 209] width 394 height 6
drag, startPoint x: 450, startPoint y: 81, endPoint x: 401, endPoint y: 84, distance: 49.1
click at [448, 81] on div at bounding box center [246, 117] width 493 height 234
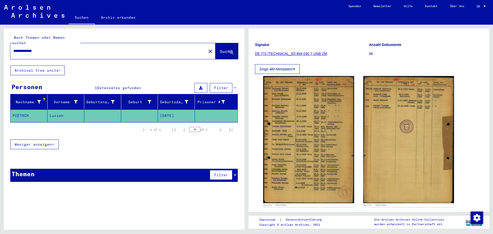
drag, startPoint x: 30, startPoint y: 45, endPoint x: 16, endPoint y: 45, distance: 14.4
click at [16, 48] on input "**********" at bounding box center [108, 50] width 190 height 5
type input "**********"
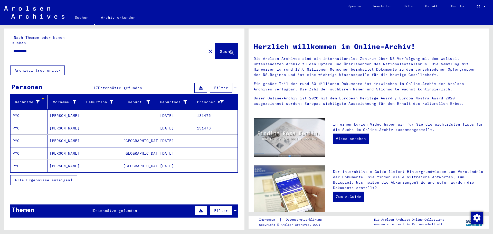
click at [102, 112] on mat-cell at bounding box center [102, 115] width 37 height 12
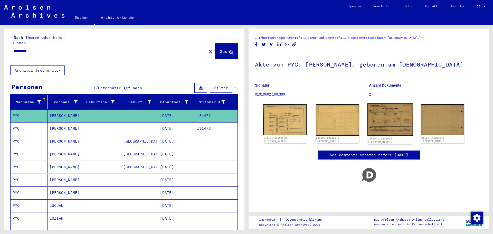
click at [389, 119] on img at bounding box center [389, 119] width 45 height 32
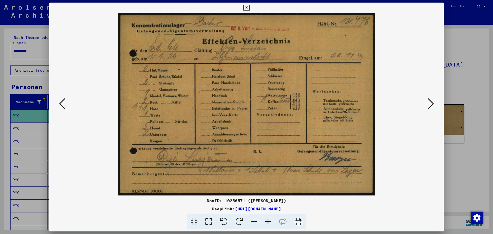
click at [444, 84] on div at bounding box center [246, 117] width 493 height 234
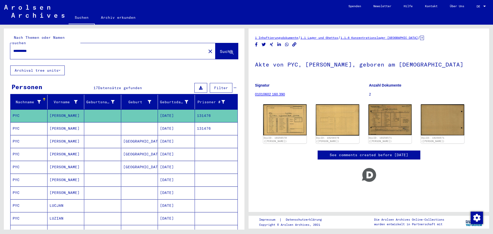
click at [173, 124] on mat-cell "[DATE]" at bounding box center [176, 128] width 37 height 13
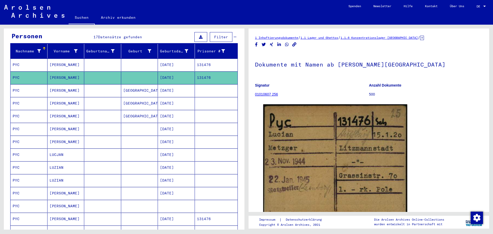
scroll to position [51, 0]
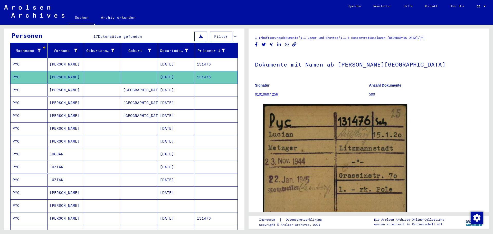
click at [135, 89] on mat-cell "[GEOGRAPHIC_DATA]" at bounding box center [139, 90] width 37 height 13
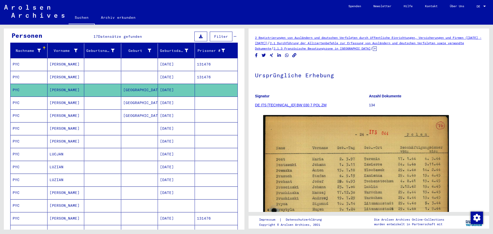
click at [132, 97] on mat-cell "[GEOGRAPHIC_DATA]" at bounding box center [139, 103] width 37 height 13
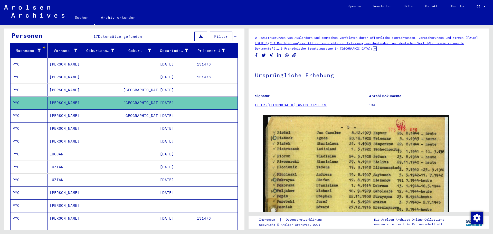
click at [138, 111] on mat-cell "[GEOGRAPHIC_DATA]" at bounding box center [139, 115] width 37 height 13
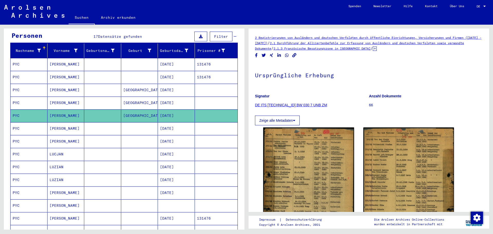
click at [140, 124] on mat-cell at bounding box center [139, 128] width 37 height 13
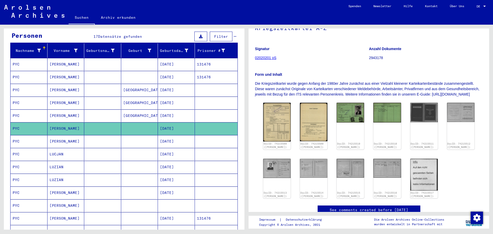
scroll to position [48, 0]
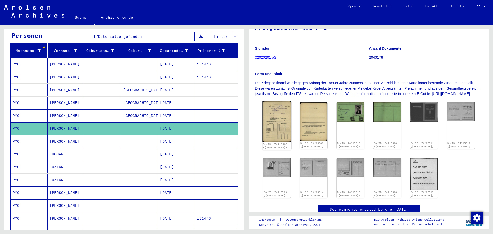
click at [269, 120] on img at bounding box center [276, 121] width 29 height 41
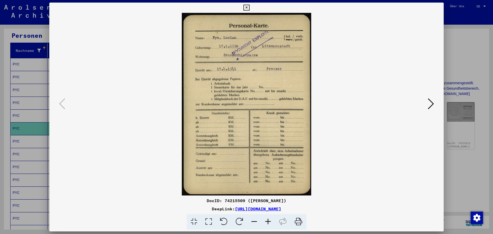
click at [428, 103] on icon at bounding box center [431, 104] width 6 height 12
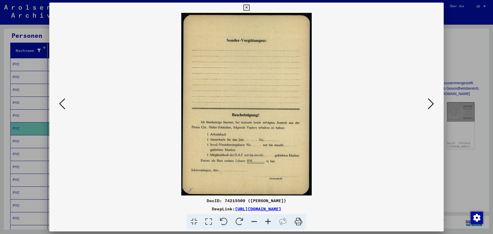
click at [428, 102] on icon at bounding box center [431, 104] width 6 height 12
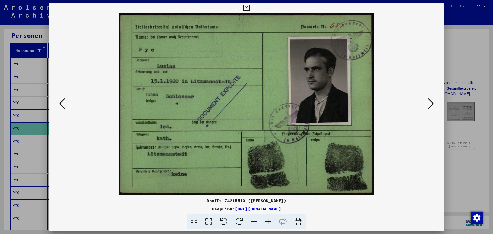
click at [428, 102] on icon at bounding box center [431, 104] width 6 height 12
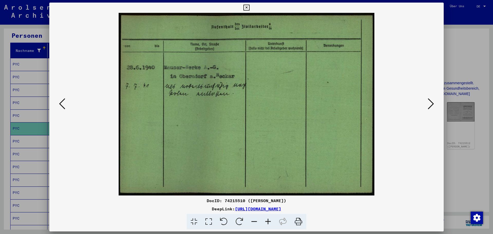
drag, startPoint x: 319, startPoint y: 206, endPoint x: 181, endPoint y: 208, distance: 137.6
click at [181, 208] on div "DeepLink: [URL][DOMAIN_NAME]" at bounding box center [246, 209] width 394 height 6
click at [448, 81] on div at bounding box center [246, 117] width 493 height 234
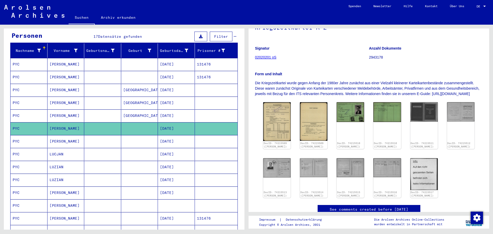
click at [127, 136] on mat-cell at bounding box center [139, 141] width 37 height 13
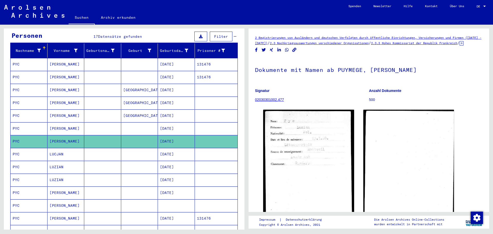
click at [153, 149] on mat-cell at bounding box center [139, 154] width 37 height 13
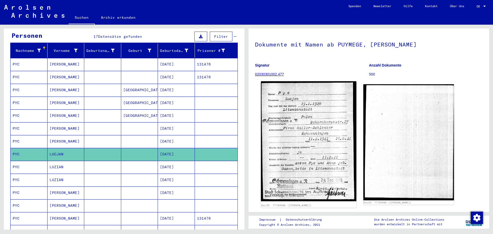
scroll to position [26, 0]
click at [319, 146] on img at bounding box center [308, 141] width 95 height 120
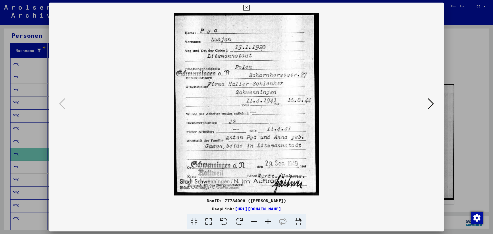
drag, startPoint x: 341, startPoint y: 208, endPoint x: 182, endPoint y: 211, distance: 159.2
click at [182, 211] on div "DeepLink: [URL][DOMAIN_NAME]" at bounding box center [246, 209] width 394 height 6
click at [448, 102] on div at bounding box center [246, 117] width 493 height 234
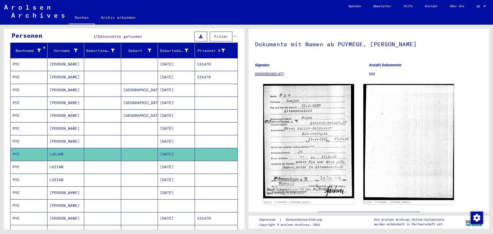
click at [166, 161] on mat-cell "[DATE]" at bounding box center [176, 167] width 37 height 13
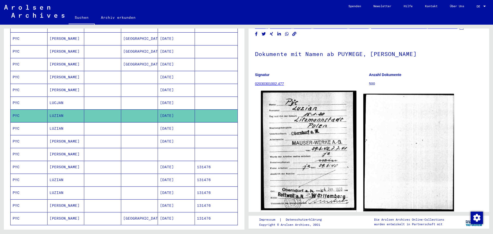
scroll to position [51, 0]
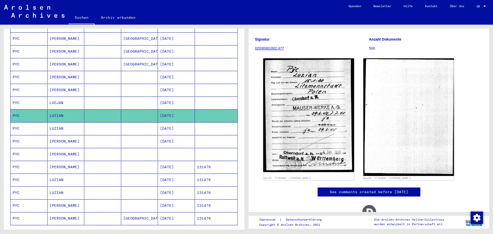
click at [110, 122] on mat-cell at bounding box center [102, 128] width 37 height 13
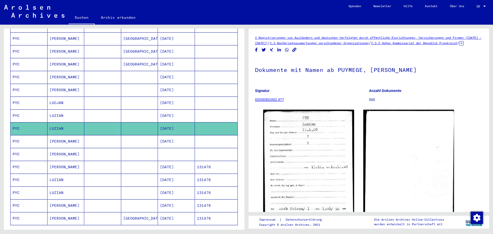
click at [151, 135] on mat-cell at bounding box center [139, 141] width 37 height 13
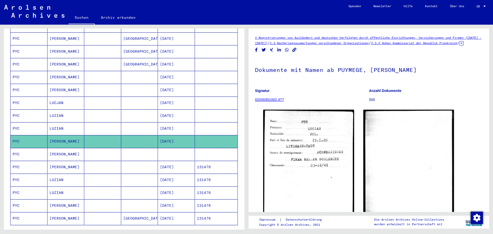
click at [163, 148] on mat-cell at bounding box center [176, 154] width 37 height 13
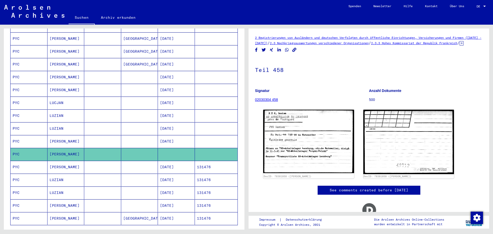
click at [165, 135] on mat-cell "[DATE]" at bounding box center [176, 141] width 37 height 13
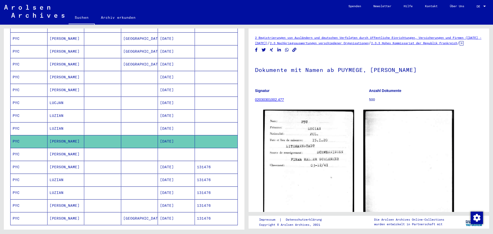
click at [151, 148] on mat-cell at bounding box center [139, 154] width 37 height 13
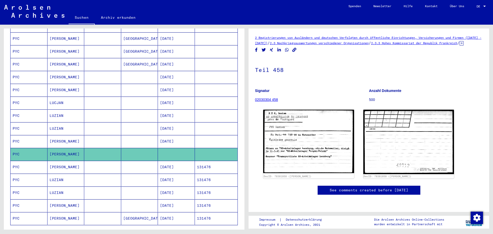
click at [135, 165] on mat-cell at bounding box center [139, 167] width 37 height 13
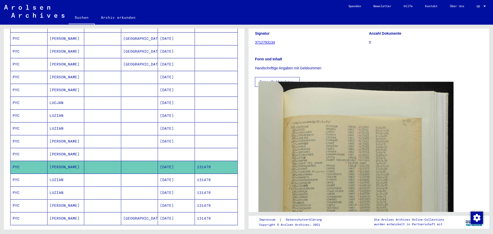
scroll to position [77, 0]
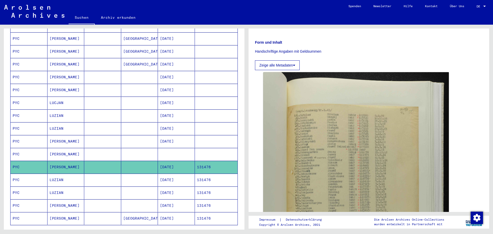
click at [183, 177] on mat-cell "[DATE]" at bounding box center [176, 180] width 37 height 13
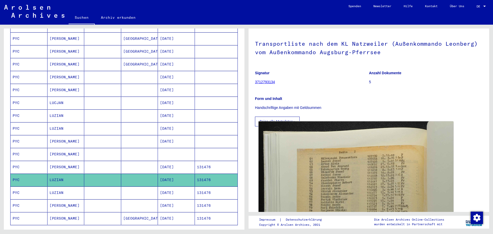
scroll to position [77, 0]
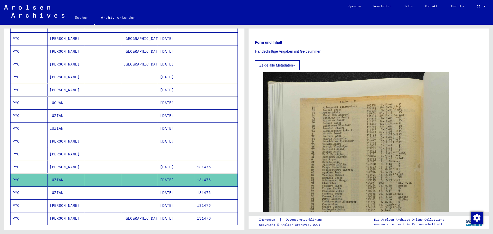
click at [110, 187] on mat-cell at bounding box center [102, 192] width 37 height 13
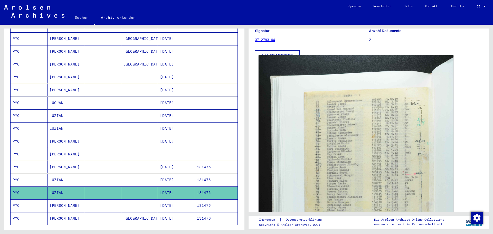
scroll to position [77, 0]
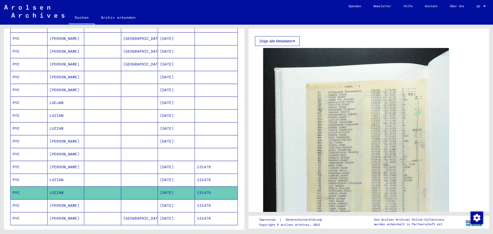
click at [141, 203] on mat-cell at bounding box center [139, 205] width 37 height 13
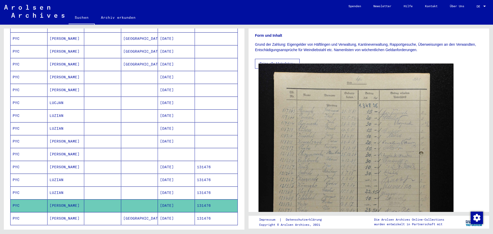
scroll to position [77, 0]
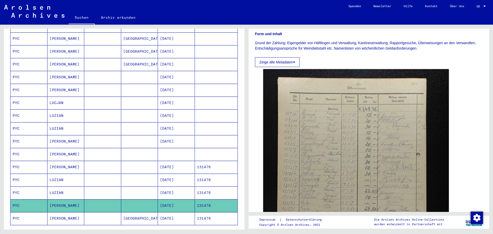
click at [141, 212] on mat-cell "[GEOGRAPHIC_DATA]" at bounding box center [139, 218] width 37 height 13
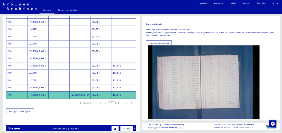
scroll to position [77, 0]
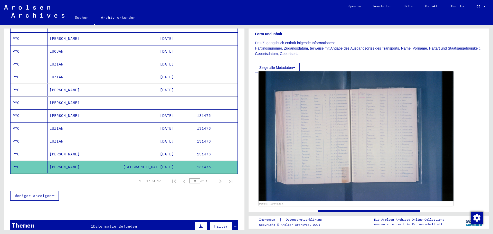
click at [313, 154] on img at bounding box center [355, 136] width 195 height 130
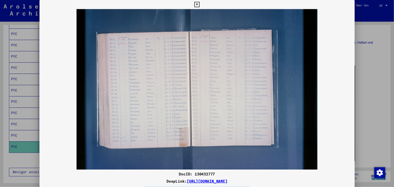
scroll to position [154, 0]
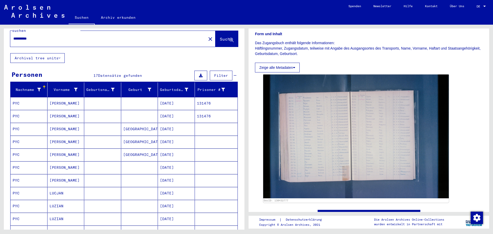
click at [84, 101] on mat-cell at bounding box center [102, 103] width 37 height 13
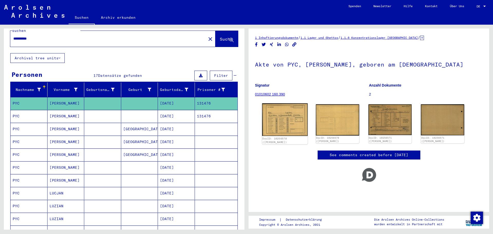
click at [300, 124] on img at bounding box center [284, 119] width 45 height 33
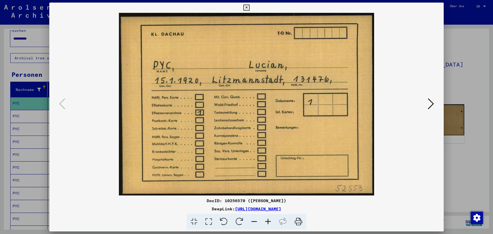
click at [425, 104] on img at bounding box center [246, 104] width 359 height 183
click at [425, 103] on img at bounding box center [246, 104] width 359 height 183
click at [427, 103] on button at bounding box center [430, 104] width 9 height 15
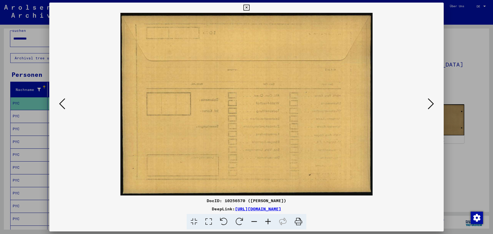
click at [428, 103] on icon at bounding box center [431, 104] width 6 height 12
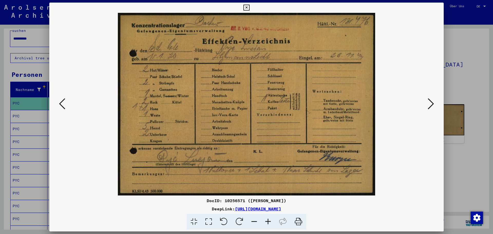
drag, startPoint x: 293, startPoint y: 130, endPoint x: 350, endPoint y: 218, distance: 105.2
click at [360, 212] on div at bounding box center [246, 222] width 390 height 16
drag, startPoint x: 330, startPoint y: 209, endPoint x: 181, endPoint y: 212, distance: 148.9
click at [181, 212] on div "DeepLink: [URL][DOMAIN_NAME]" at bounding box center [246, 209] width 394 height 6
click at [429, 100] on icon at bounding box center [431, 104] width 6 height 12
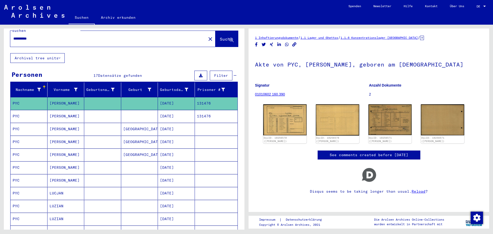
click at [172, 114] on mat-cell "[DATE]" at bounding box center [176, 116] width 37 height 13
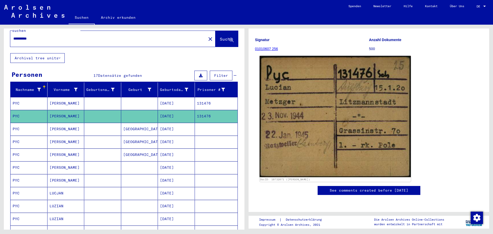
scroll to position [53, 0]
click at [313, 113] on img at bounding box center [335, 116] width 151 height 121
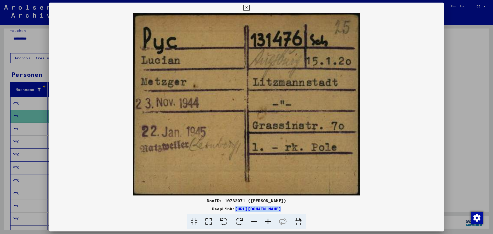
drag, startPoint x: 344, startPoint y: 212, endPoint x: 181, endPoint y: 211, distance: 163.5
click at [181, 211] on div "DocID: 10732071 ([PERSON_NAME]) DeepLink: [URL][DOMAIN_NAME]" at bounding box center [246, 213] width 394 height 32
click at [448, 67] on div at bounding box center [246, 117] width 493 height 234
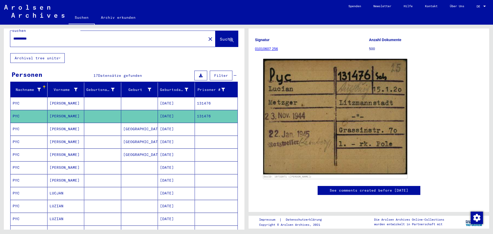
click at [162, 123] on mat-cell "[DATE]" at bounding box center [176, 129] width 37 height 13
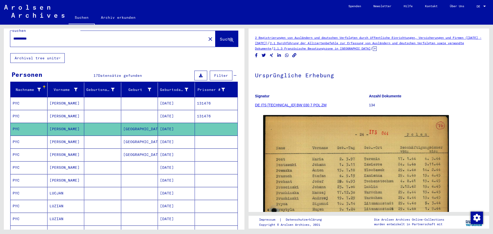
click at [164, 136] on mat-cell "[DATE]" at bounding box center [176, 142] width 37 height 13
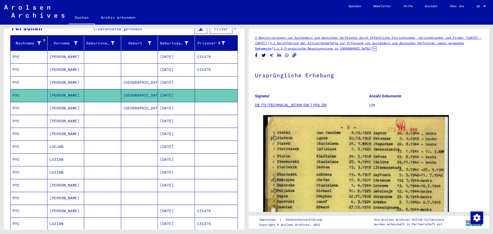
scroll to position [64, 0]
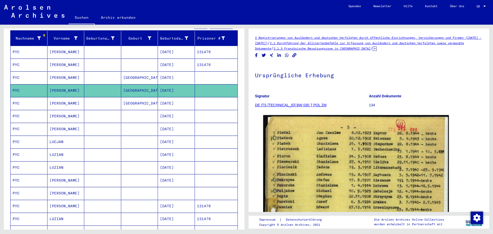
click at [155, 97] on mat-cell "[GEOGRAPHIC_DATA]" at bounding box center [139, 103] width 37 height 13
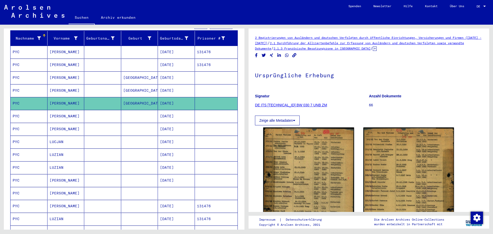
click at [158, 110] on mat-cell "[DATE]" at bounding box center [176, 116] width 37 height 13
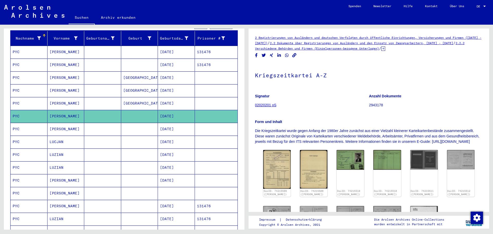
click at [150, 123] on mat-cell at bounding box center [139, 129] width 37 height 13
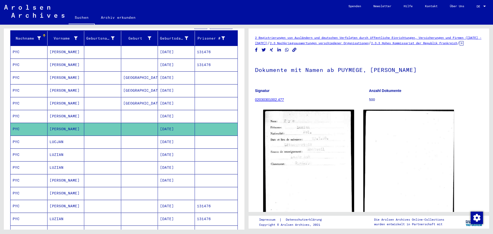
click at [146, 136] on mat-cell at bounding box center [139, 142] width 37 height 13
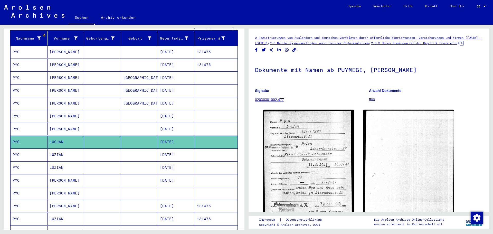
click at [150, 148] on mat-cell at bounding box center [139, 154] width 37 height 13
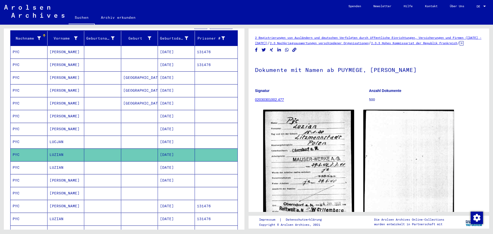
click at [154, 161] on mat-cell at bounding box center [139, 167] width 37 height 13
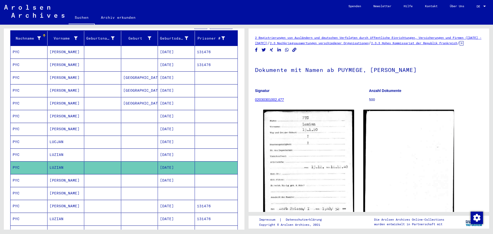
scroll to position [115, 0]
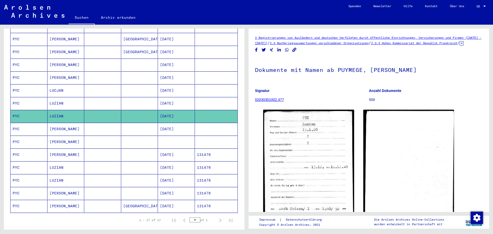
click at [158, 123] on mat-cell "[DATE]" at bounding box center [176, 129] width 37 height 13
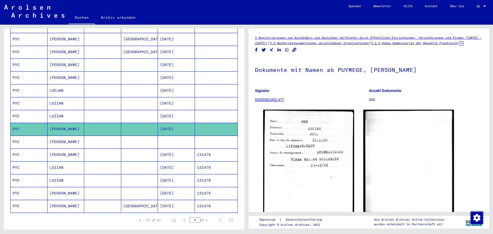
click at [162, 137] on mat-cell at bounding box center [176, 142] width 37 height 13
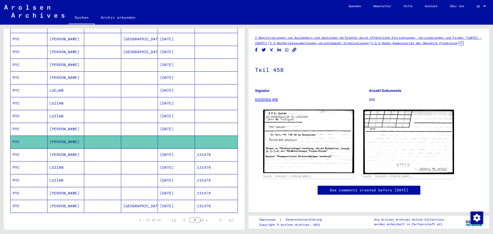
click at [167, 151] on mat-cell "[DATE]" at bounding box center [176, 154] width 37 height 13
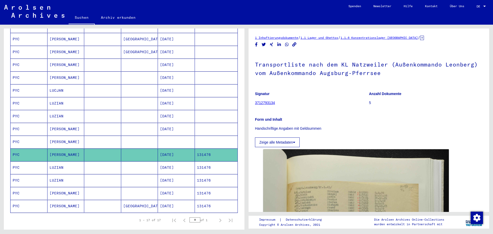
click at [158, 138] on mat-cell at bounding box center [176, 142] width 37 height 13
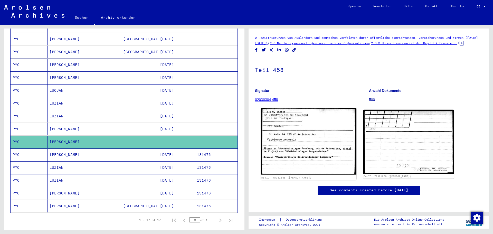
click at [332, 157] on img at bounding box center [308, 141] width 95 height 66
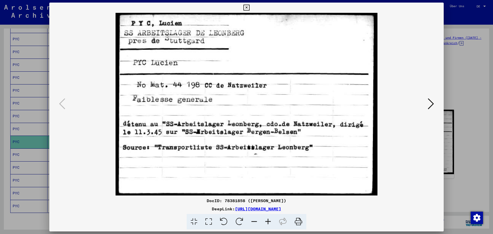
drag, startPoint x: 339, startPoint y: 209, endPoint x: 182, endPoint y: 208, distance: 156.6
click at [182, 208] on div "DeepLink: [URL][DOMAIN_NAME]" at bounding box center [246, 209] width 394 height 6
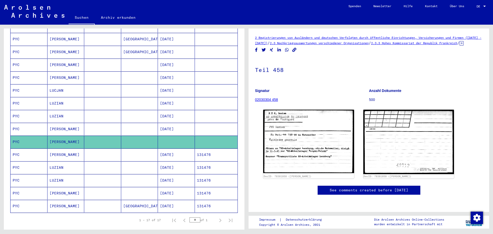
click at [116, 150] on mat-cell at bounding box center [102, 154] width 37 height 13
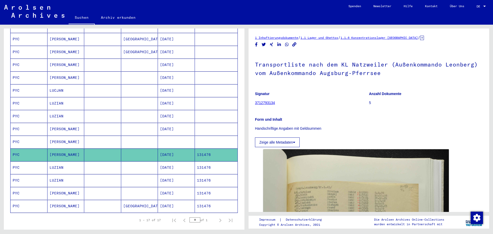
click at [158, 110] on mat-cell "[DATE]" at bounding box center [176, 116] width 37 height 13
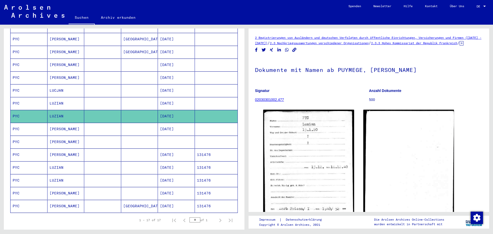
click at [158, 85] on mat-cell "[DATE]" at bounding box center [176, 90] width 37 height 13
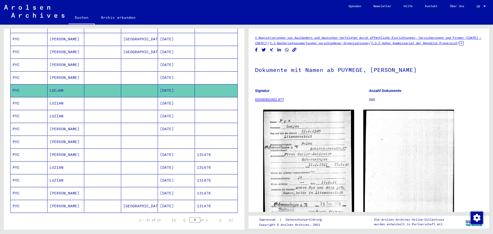
click at [154, 77] on mat-cell at bounding box center [139, 77] width 37 height 13
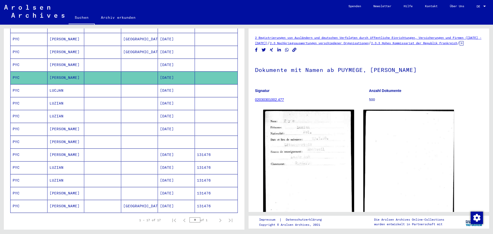
click at [151, 71] on mat-cell at bounding box center [139, 77] width 37 height 13
click at [151, 61] on mat-cell at bounding box center [139, 65] width 37 height 13
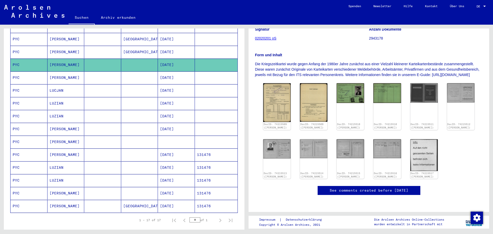
scroll to position [77, 0]
click at [270, 143] on img at bounding box center [276, 148] width 29 height 20
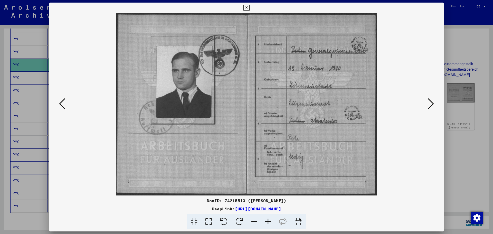
drag, startPoint x: 62, startPoint y: 105, endPoint x: 65, endPoint y: 103, distance: 3.3
click at [62, 105] on icon at bounding box center [62, 104] width 6 height 12
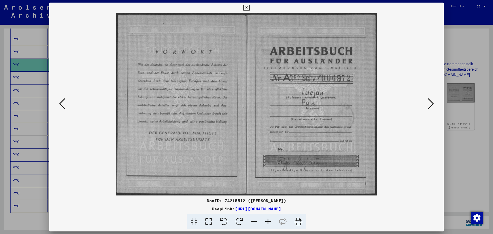
click at [430, 102] on icon at bounding box center [431, 104] width 6 height 12
